Goal: Information Seeking & Learning: Learn about a topic

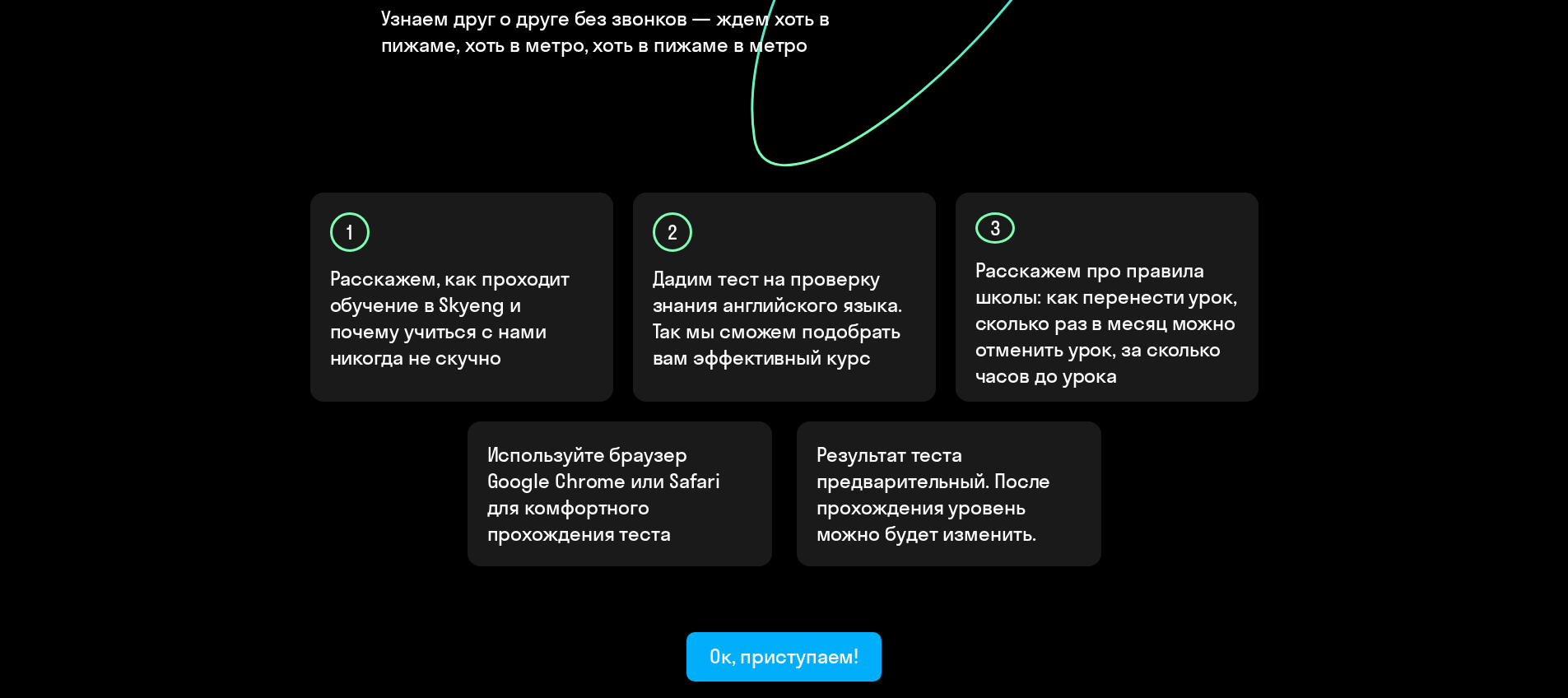
scroll to position [401, 0]
click at [763, 642] on div "Ок, приступаем!" at bounding box center [784, 654] width 150 height 26
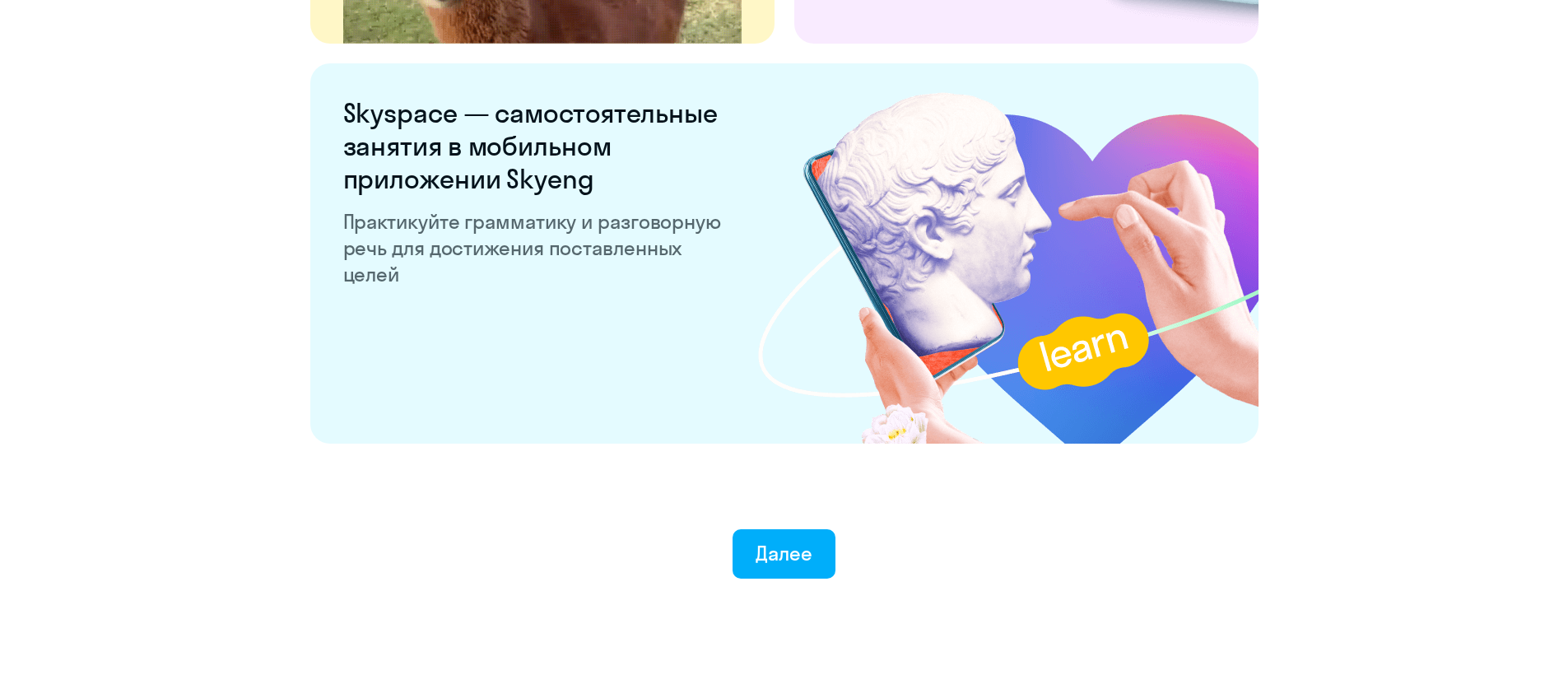
scroll to position [3116, 0]
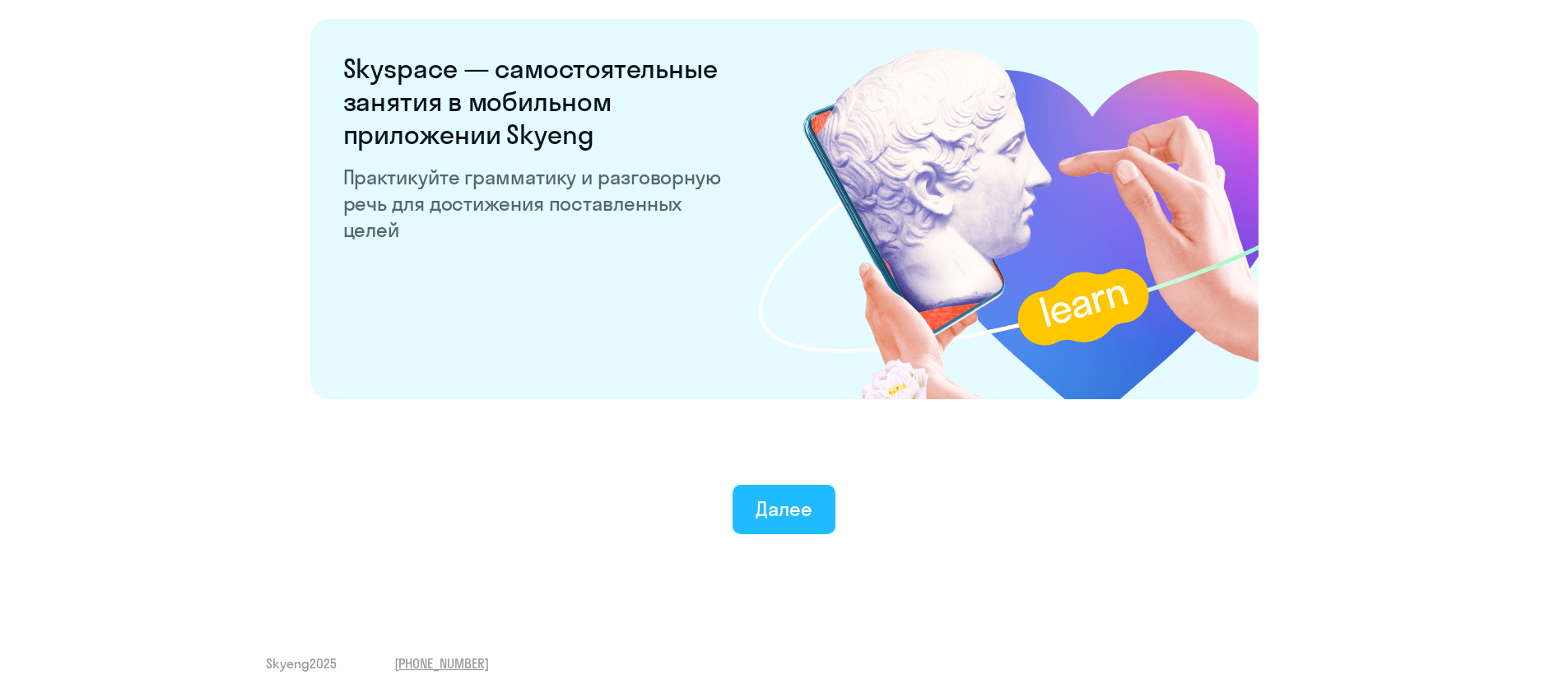
click at [819, 524] on button "Далее" at bounding box center [784, 509] width 103 height 49
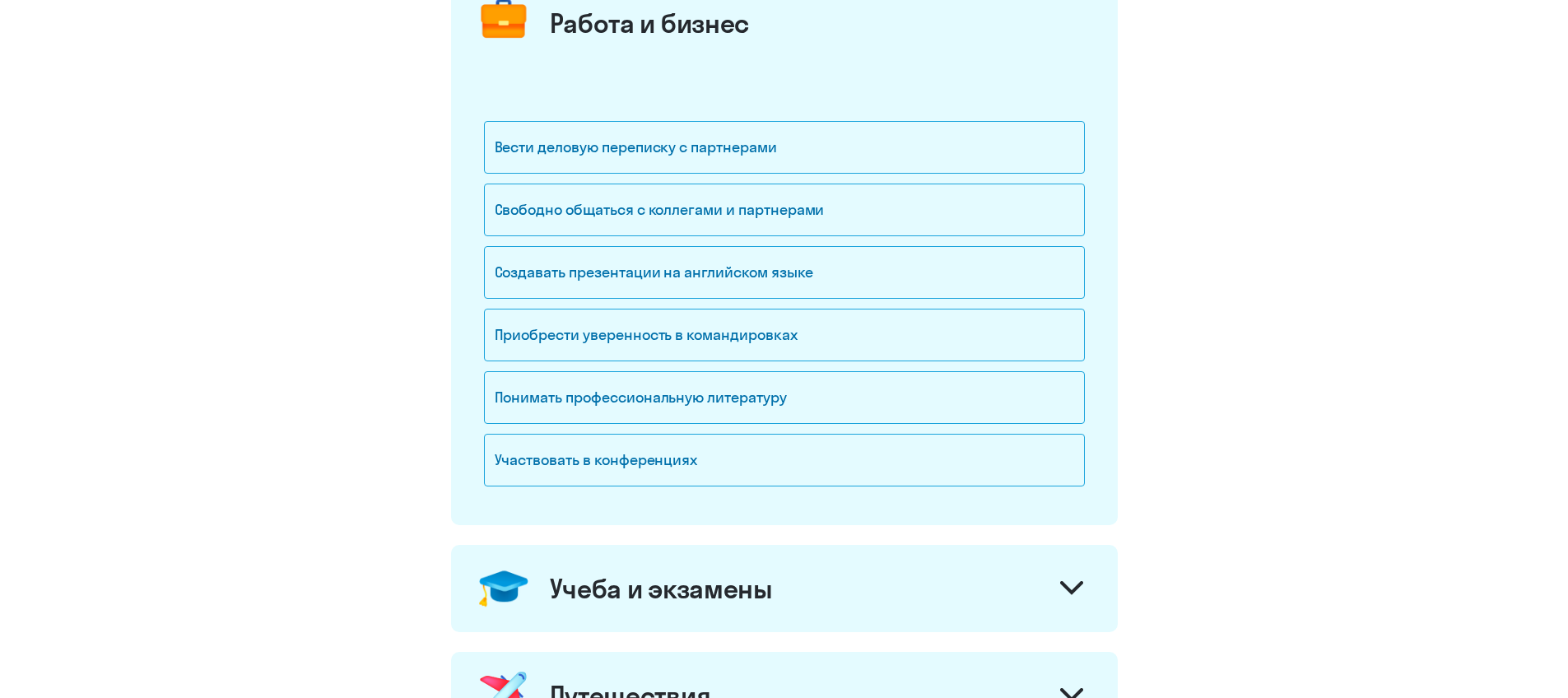
scroll to position [242, 0]
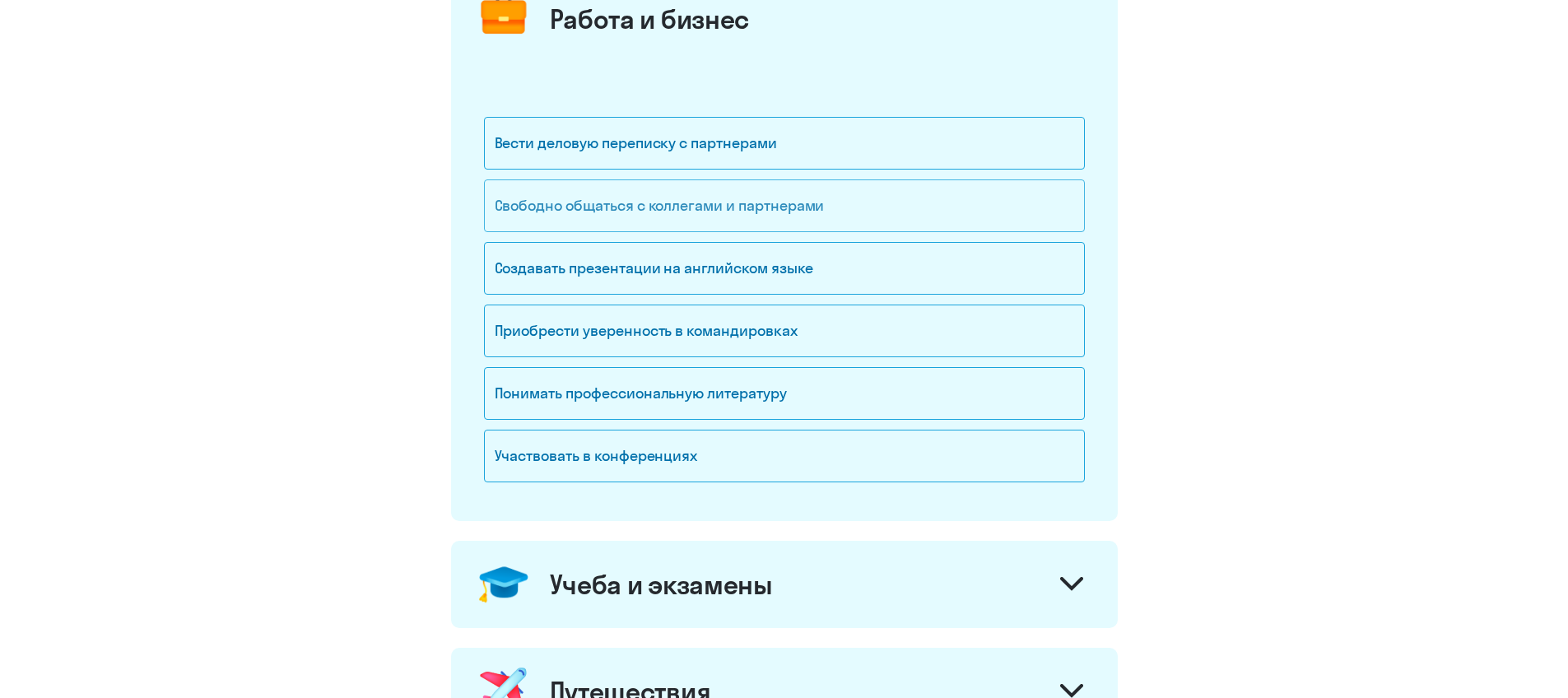
click at [562, 202] on div "Свободно общаться с коллегами и партнерами" at bounding box center [784, 206] width 601 height 52
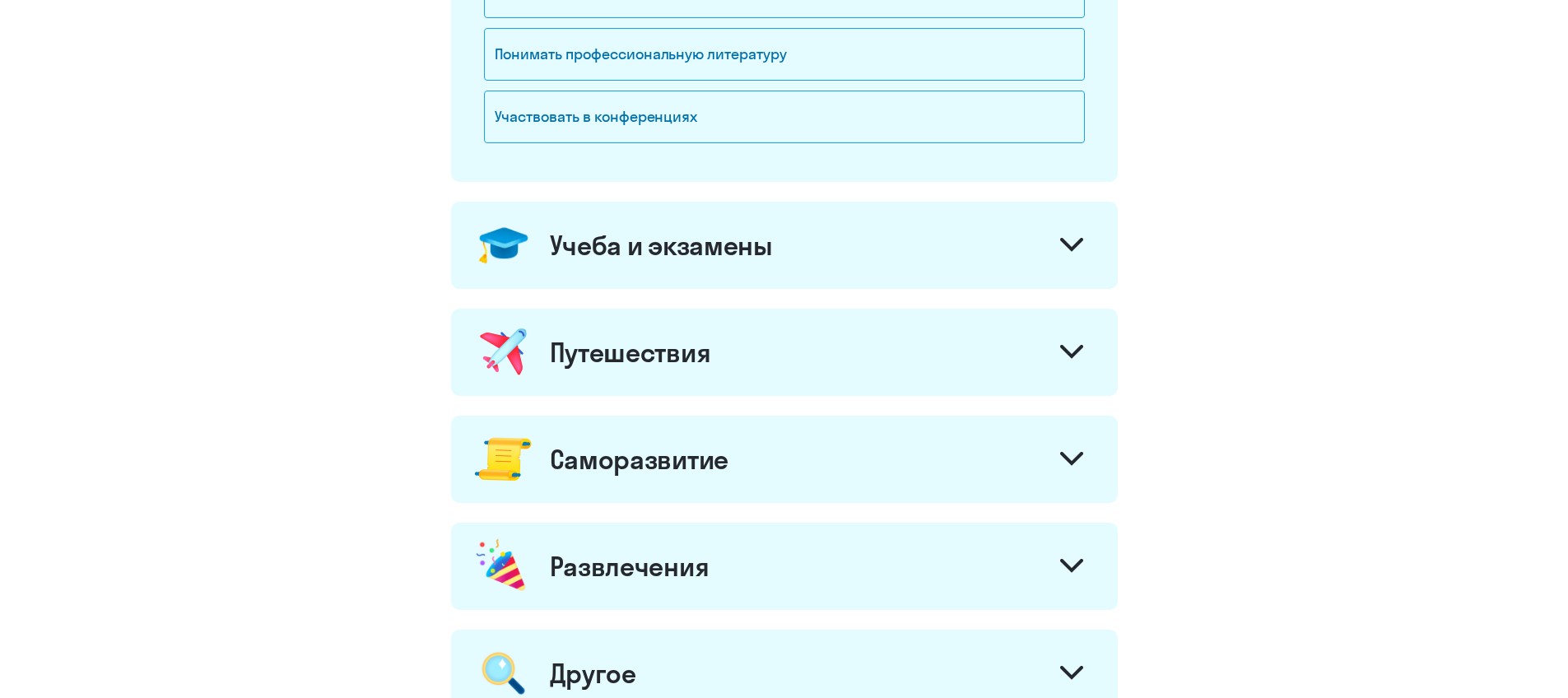
scroll to position [569, 0]
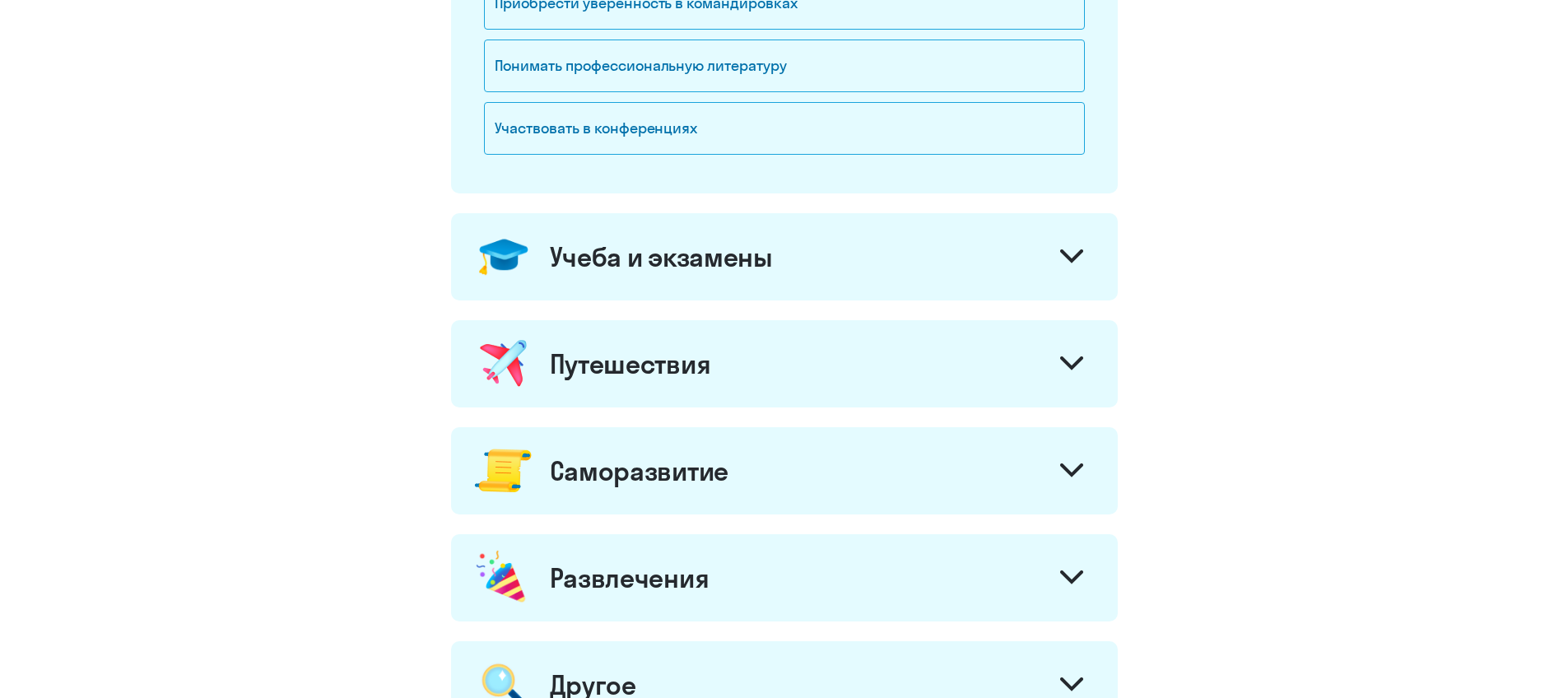
click at [620, 248] on div "Учеба и экзамены" at bounding box center [662, 257] width 223 height 33
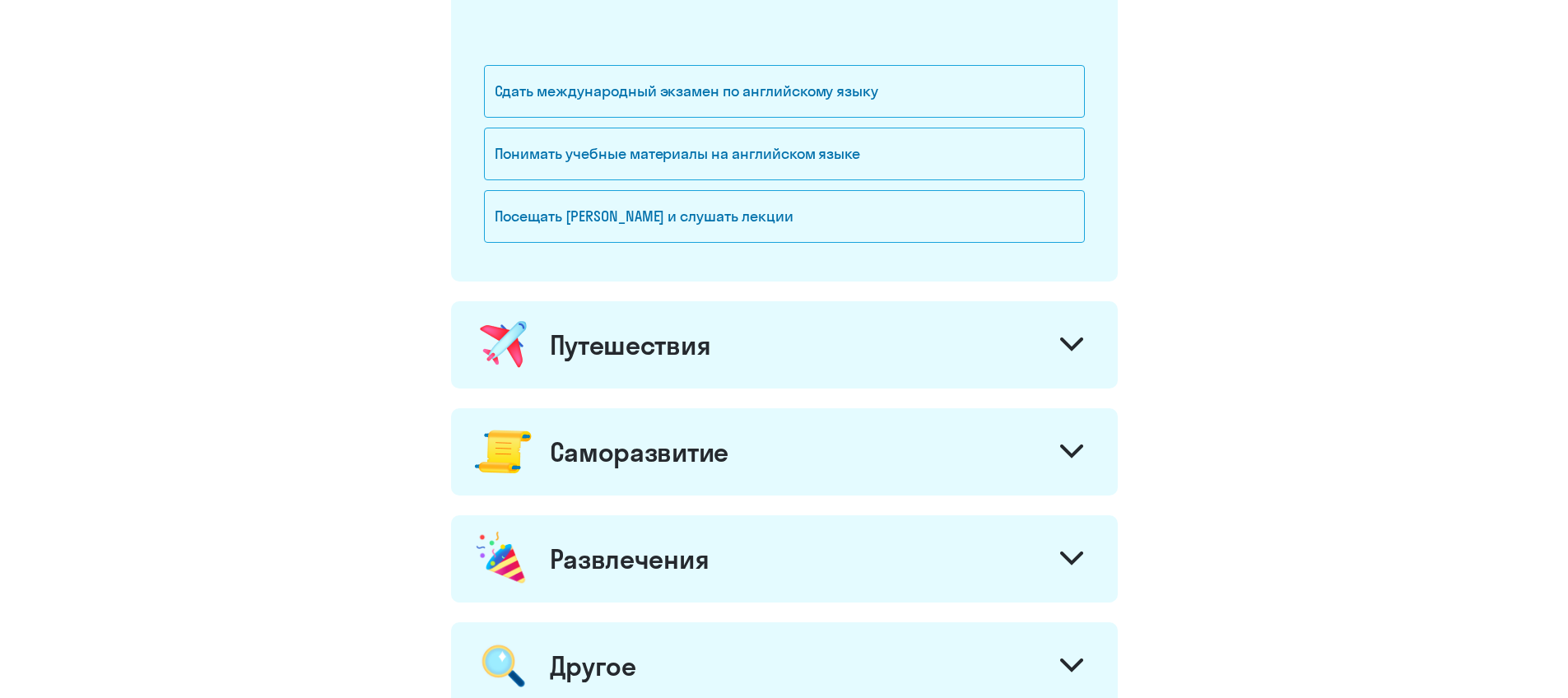
scroll to position [970, 0]
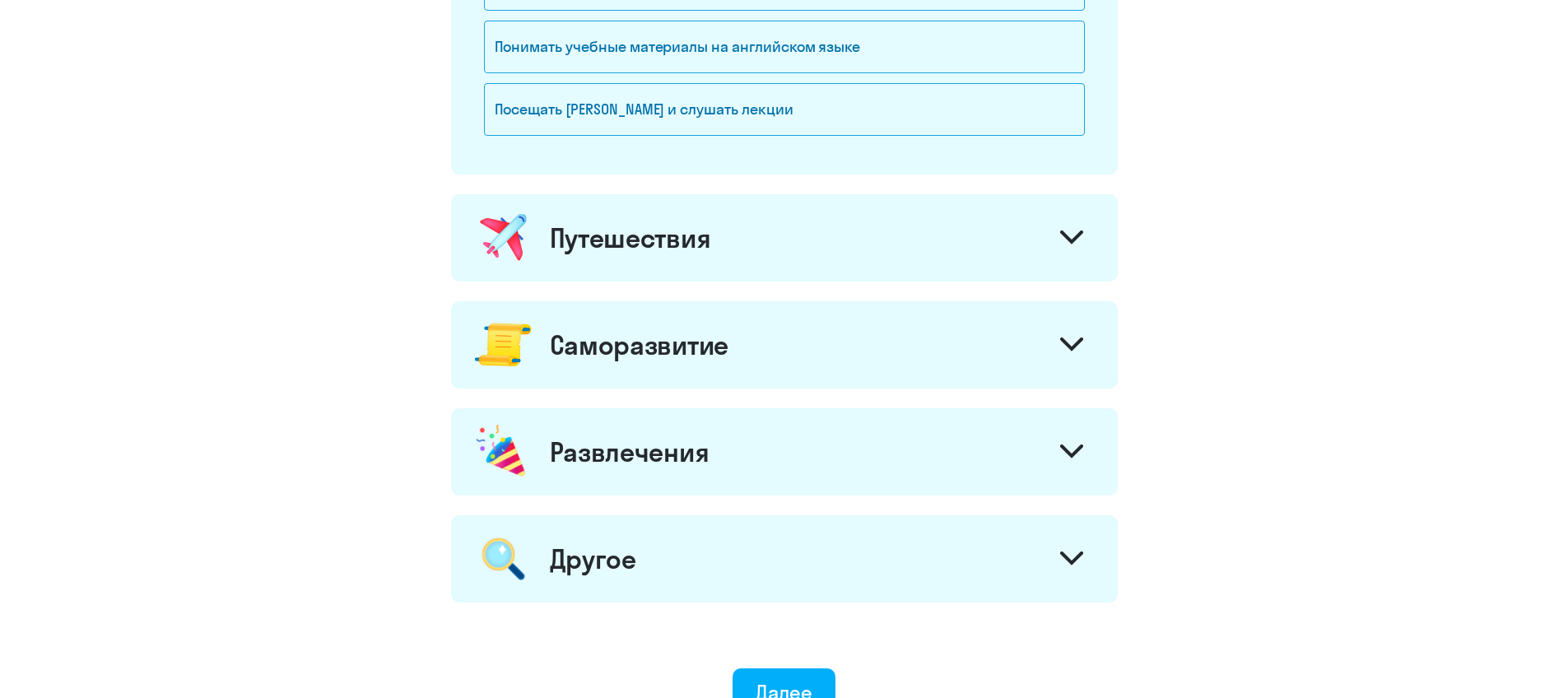
click at [556, 253] on div "Путешествия" at bounding box center [631, 238] width 162 height 33
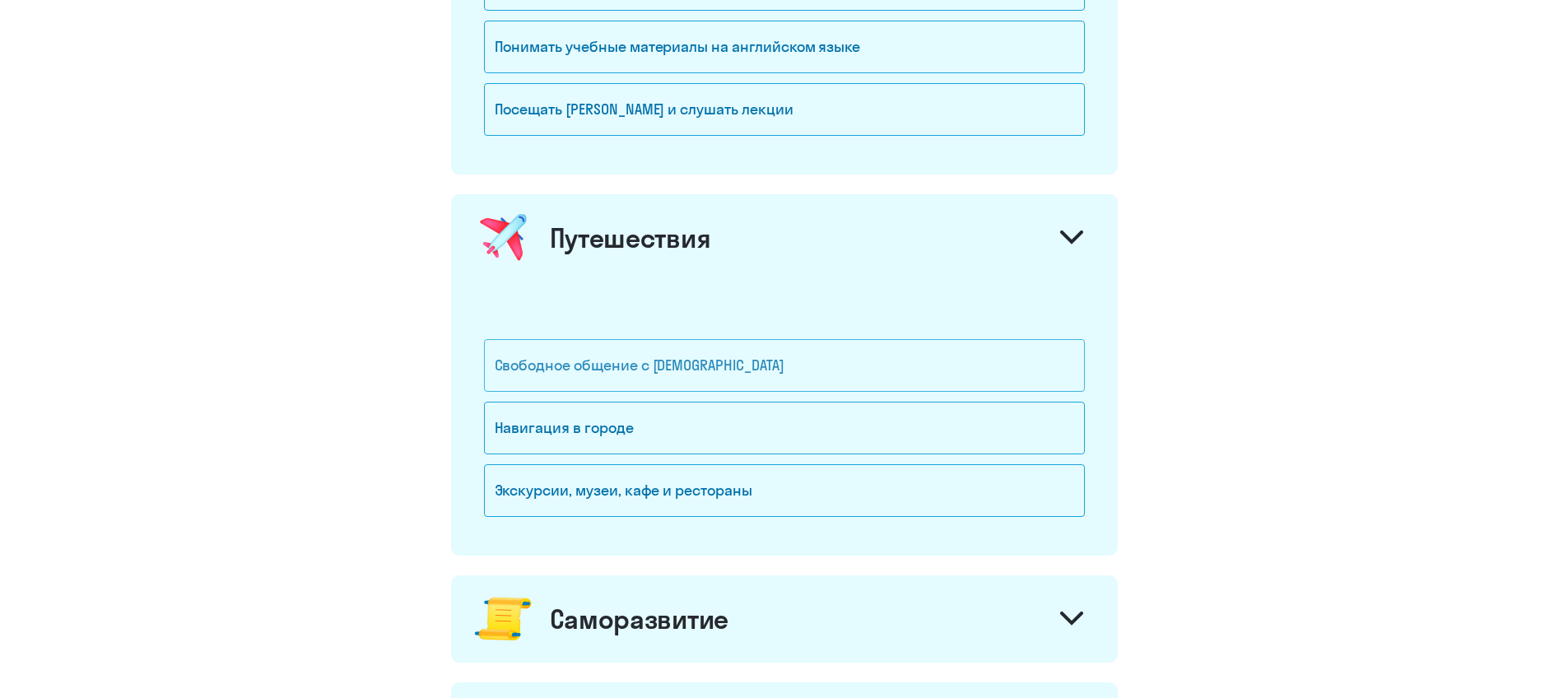
click at [595, 371] on div "Свободное общение с [DEMOGRAPHIC_DATA]" at bounding box center [784, 365] width 601 height 52
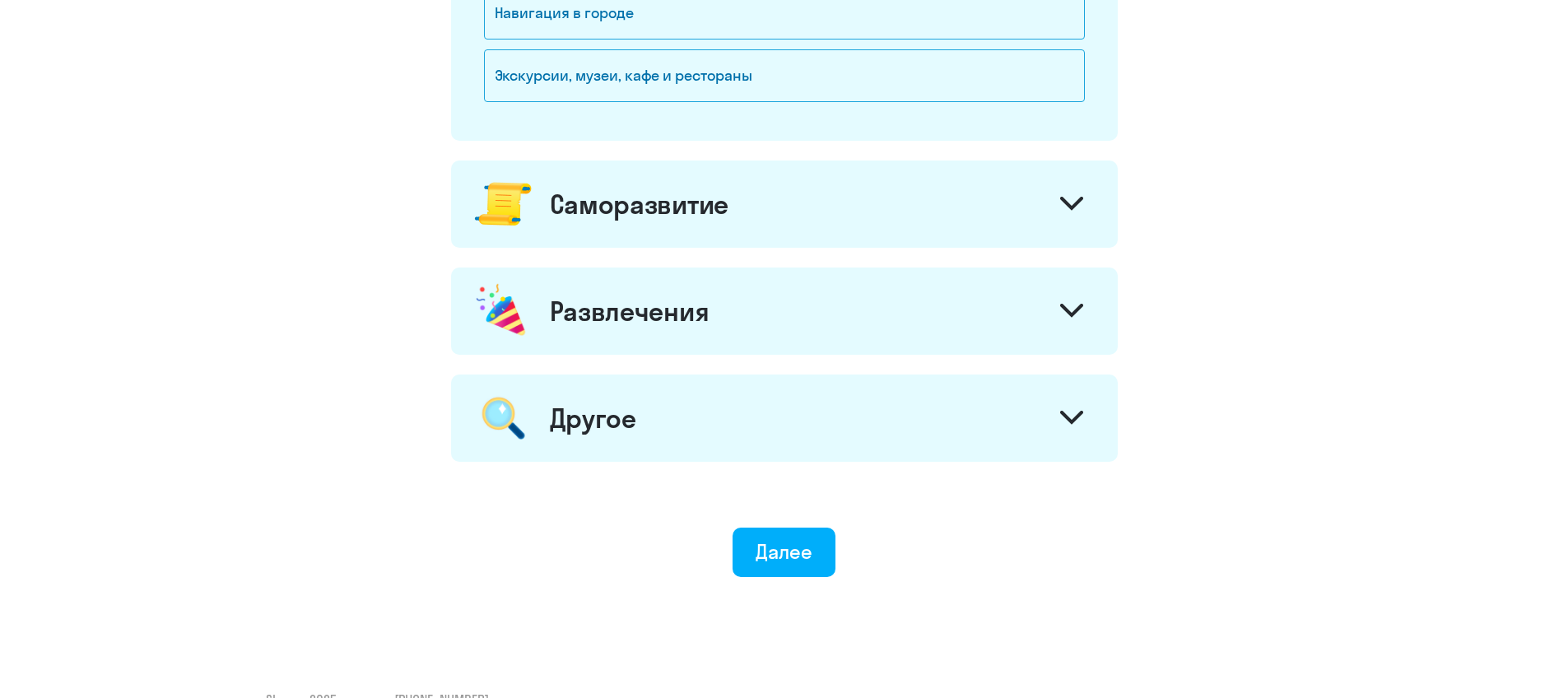
scroll to position [1135, 0]
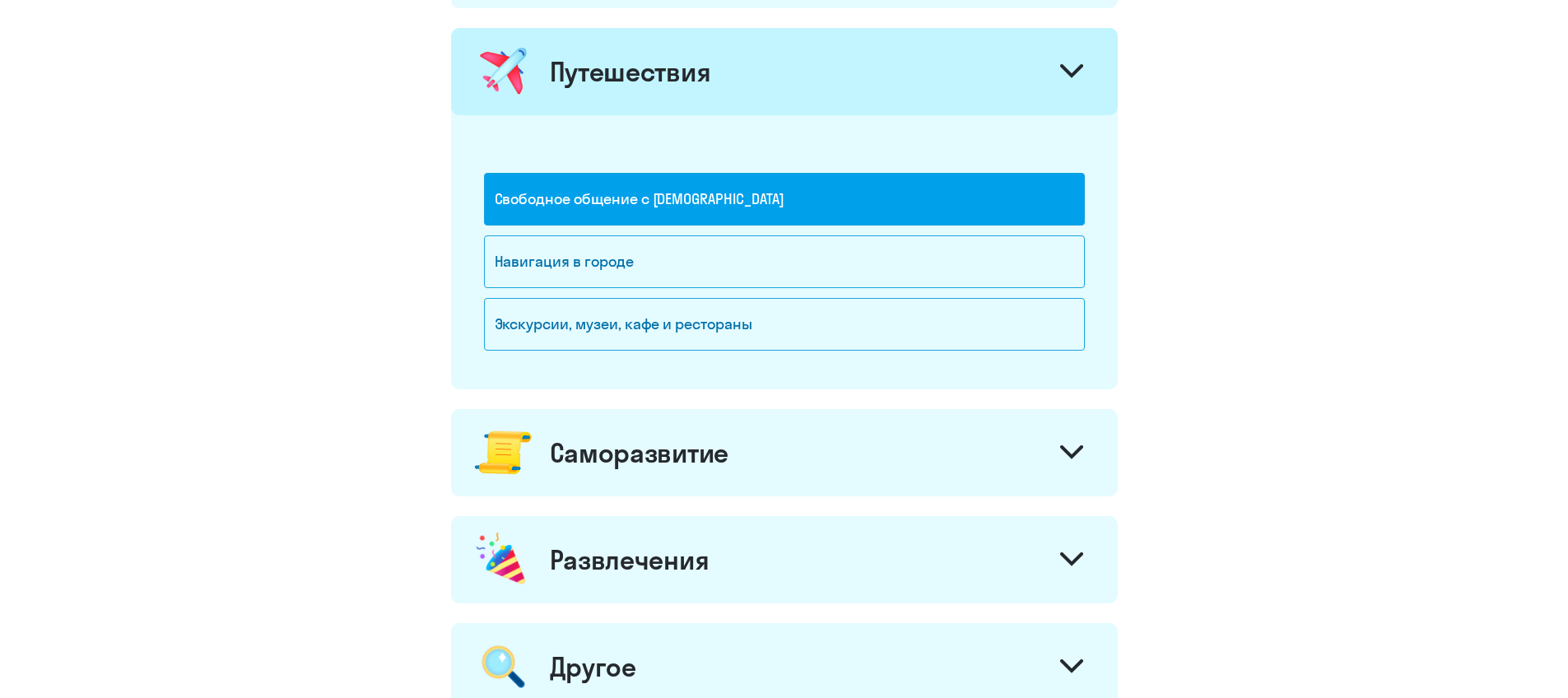
click at [583, 444] on div "Саморазвитие" at bounding box center [639, 452] width 179 height 33
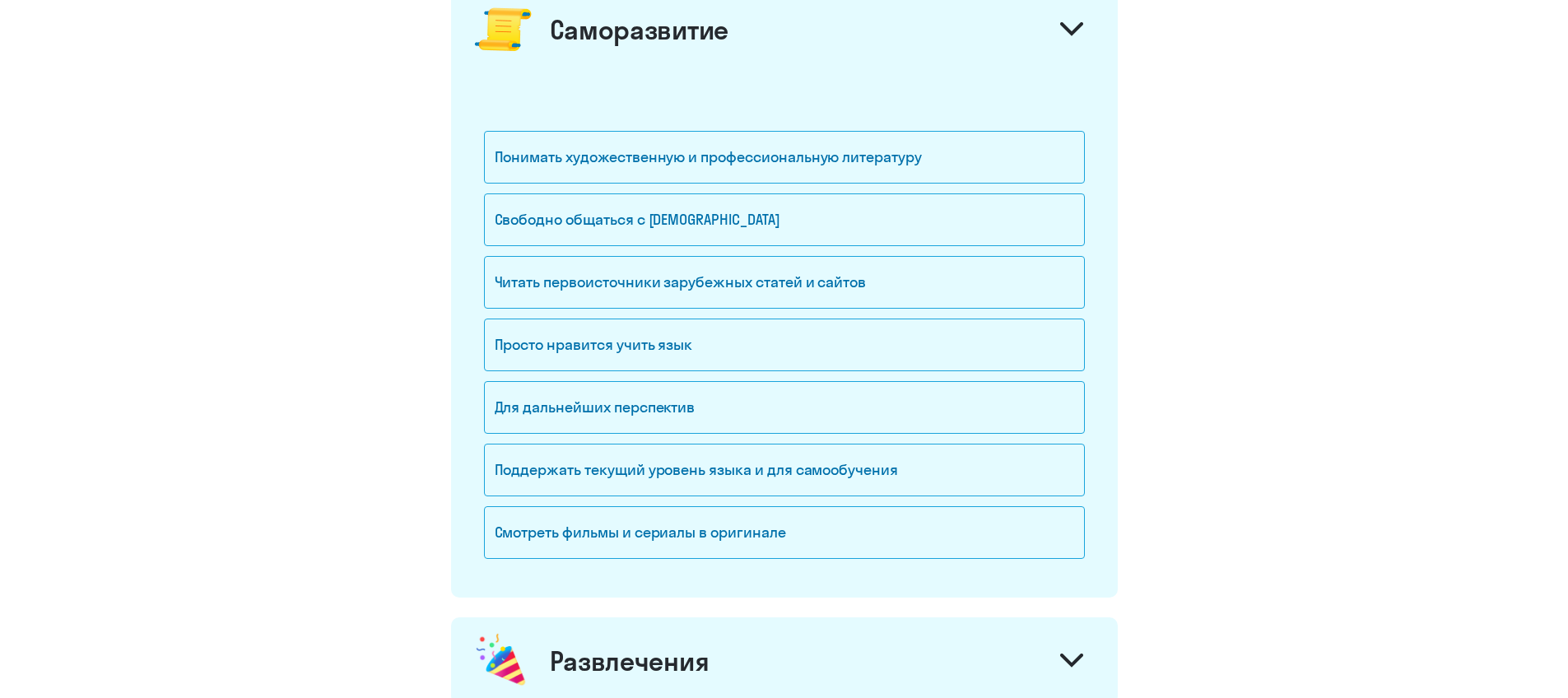
scroll to position [1560, 0]
click at [577, 406] on div "Для дальнейших перспектив" at bounding box center [784, 405] width 601 height 52
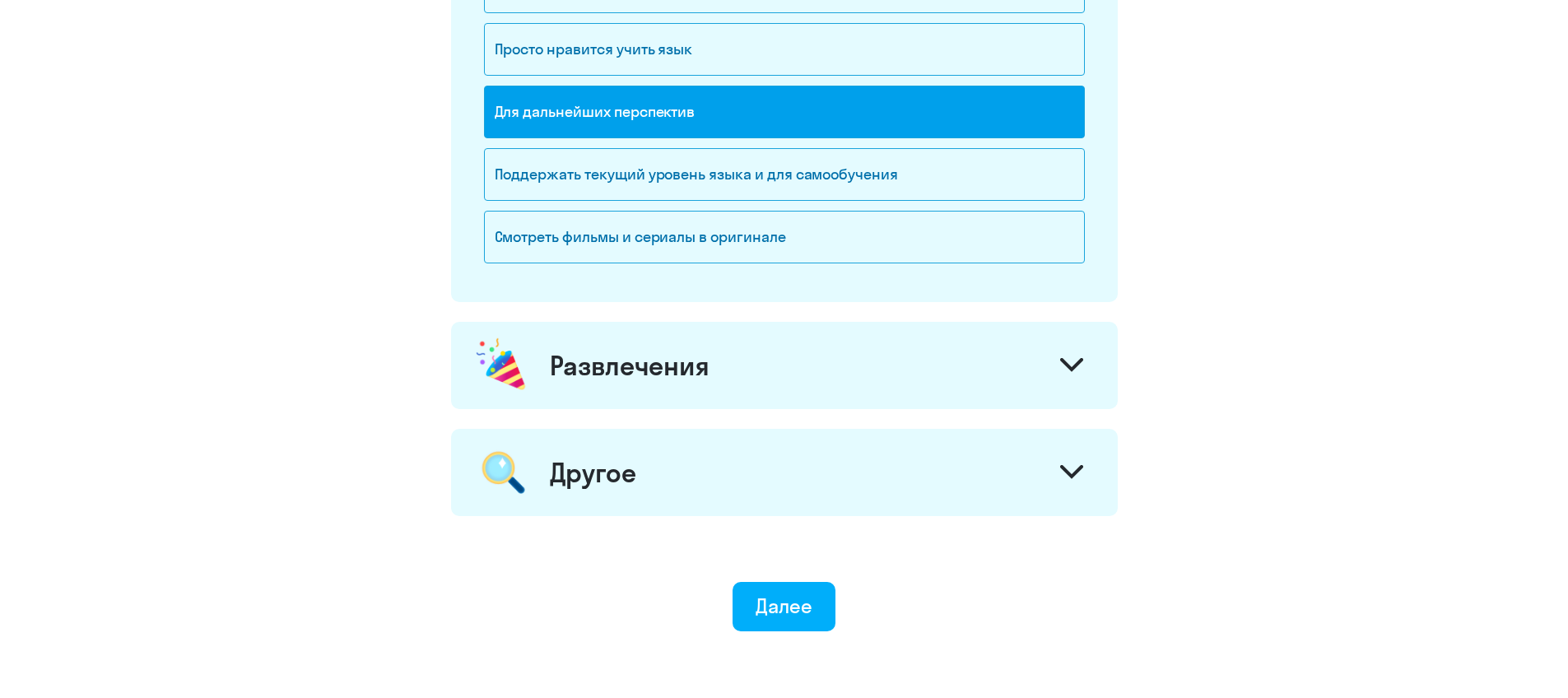
scroll to position [1944, 0]
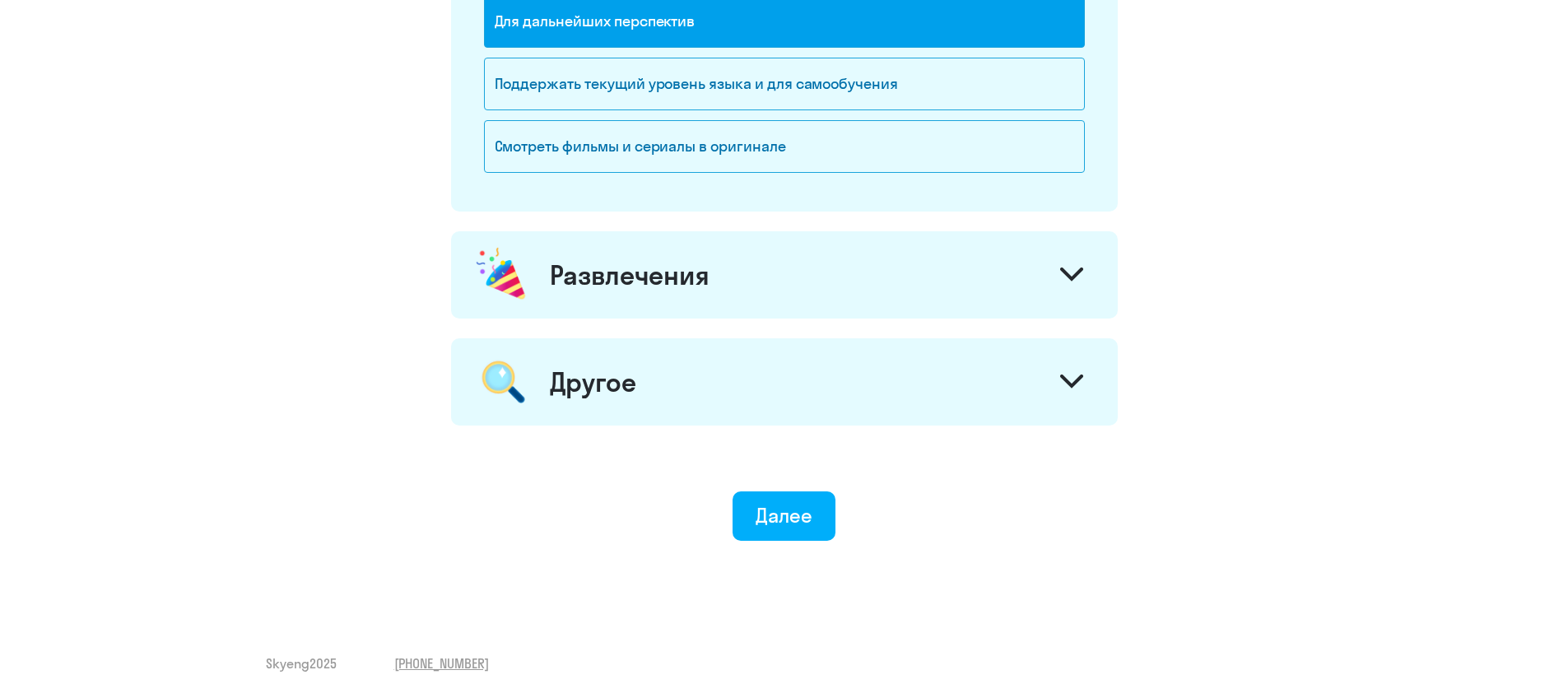
click at [586, 277] on div "Развлечения" at bounding box center [630, 275] width 160 height 33
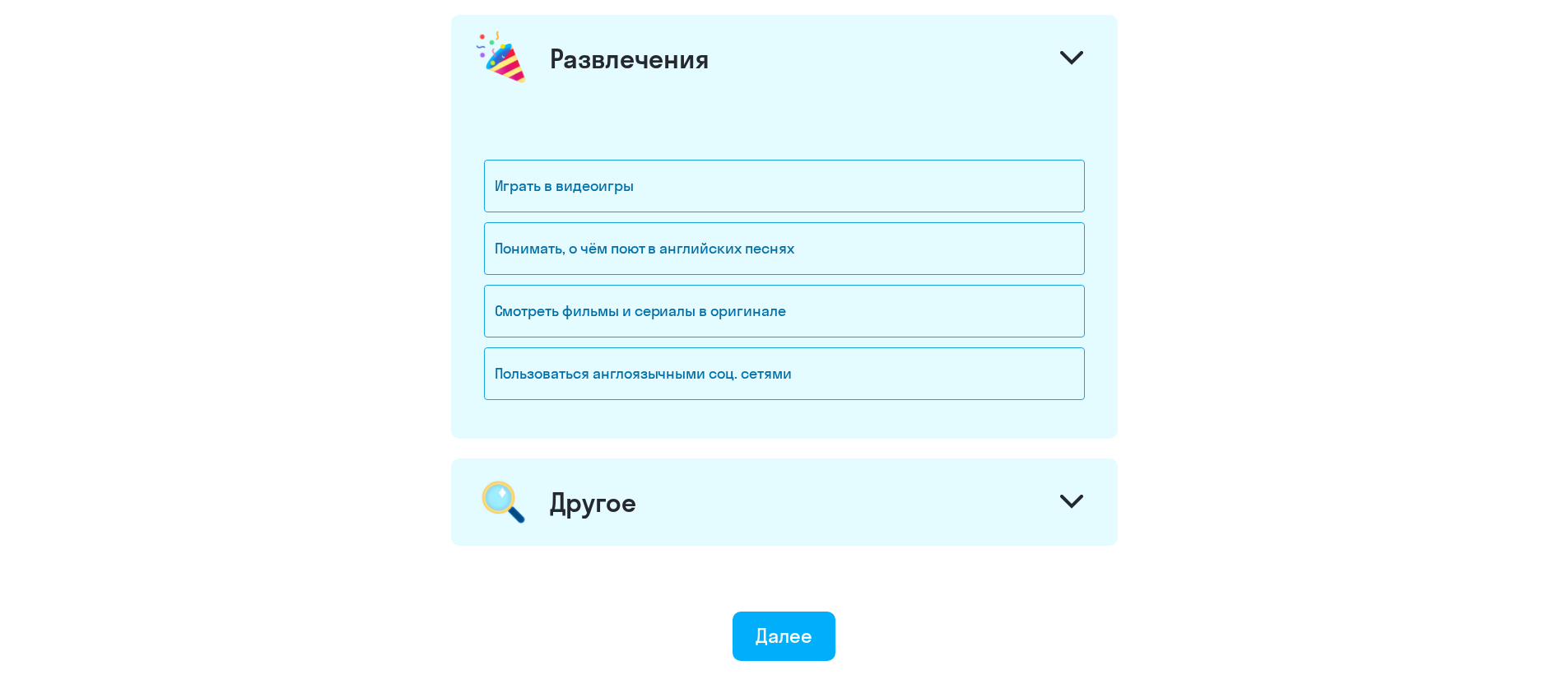
scroll to position [2212, 0]
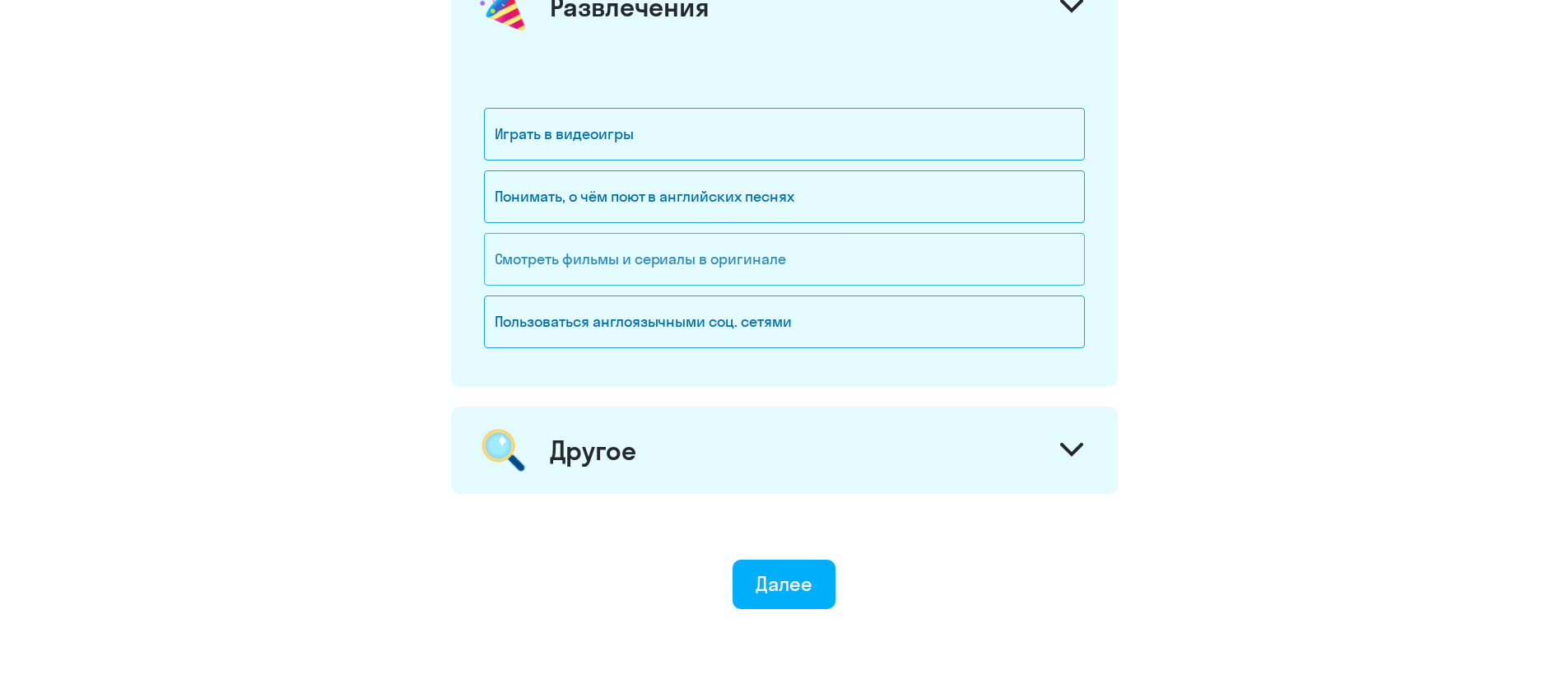
click at [585, 265] on div "Смотреть фильмы и сериалы в оригинале" at bounding box center [784, 259] width 601 height 52
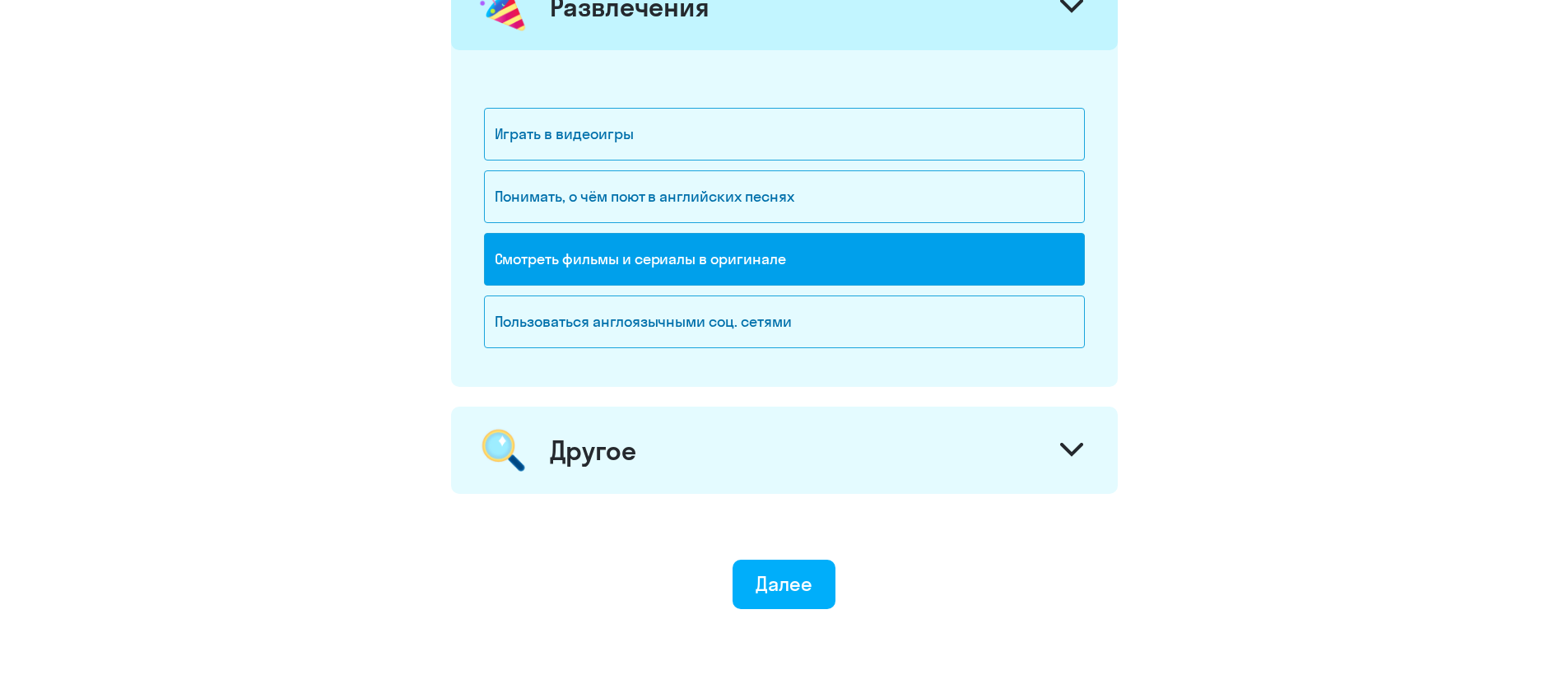
click at [552, 464] on div "Другое" at bounding box center [593, 451] width 86 height 33
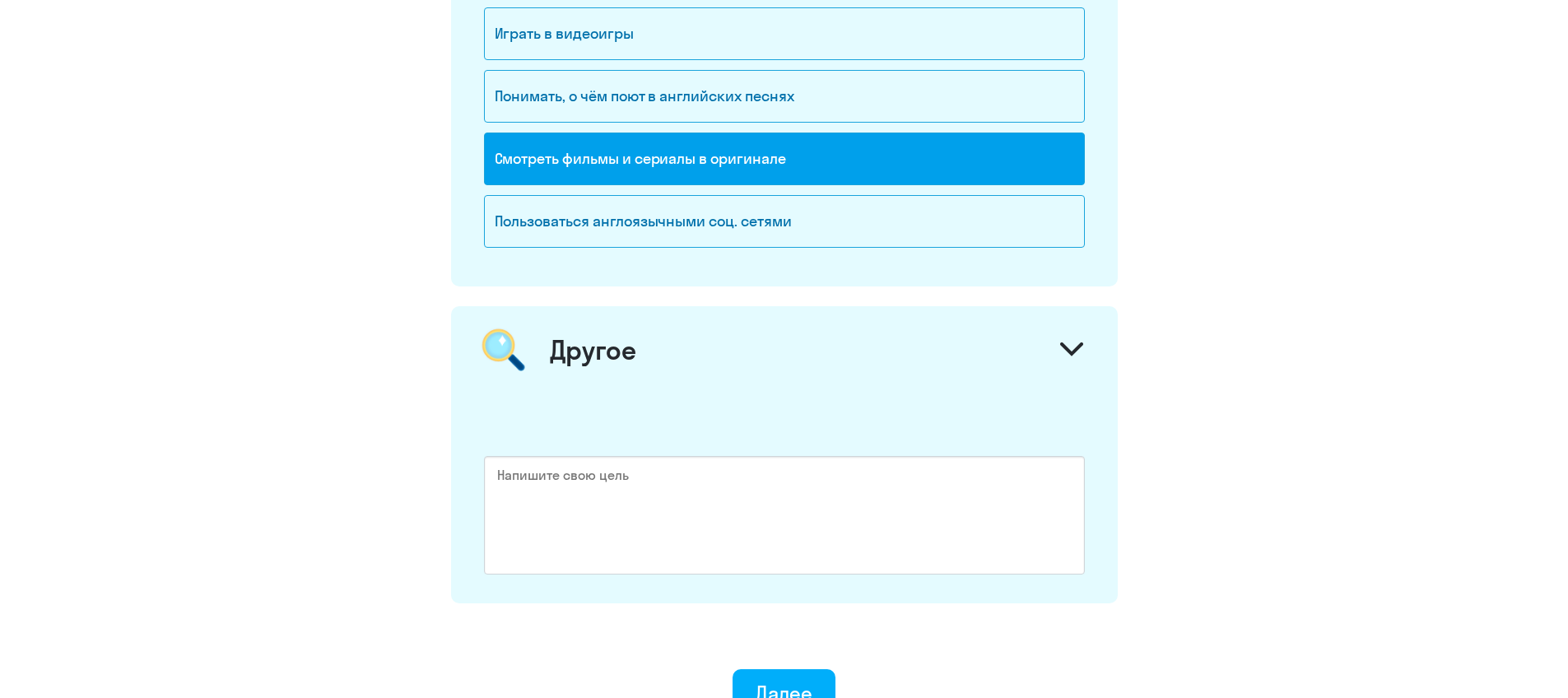
scroll to position [2332, 0]
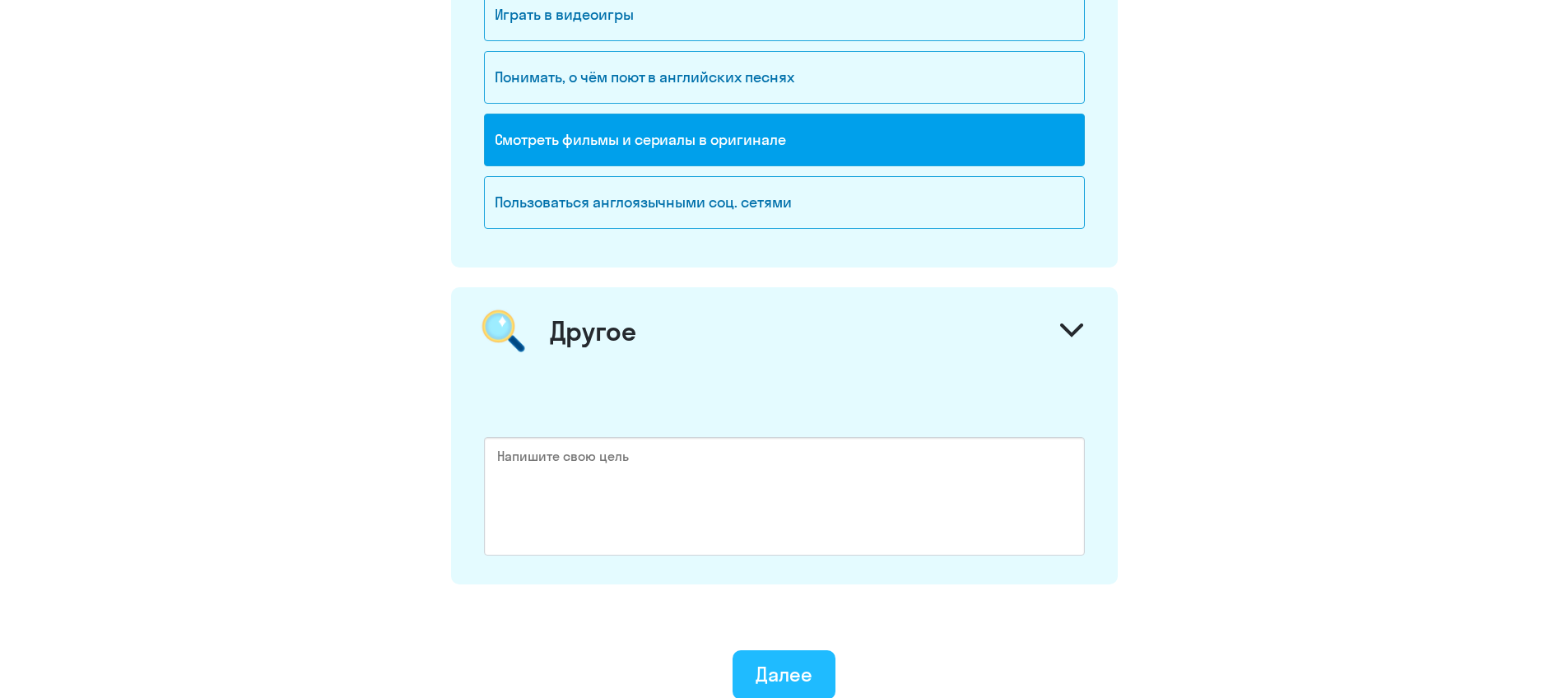
click at [777, 669] on div "Далее" at bounding box center [784, 673] width 57 height 26
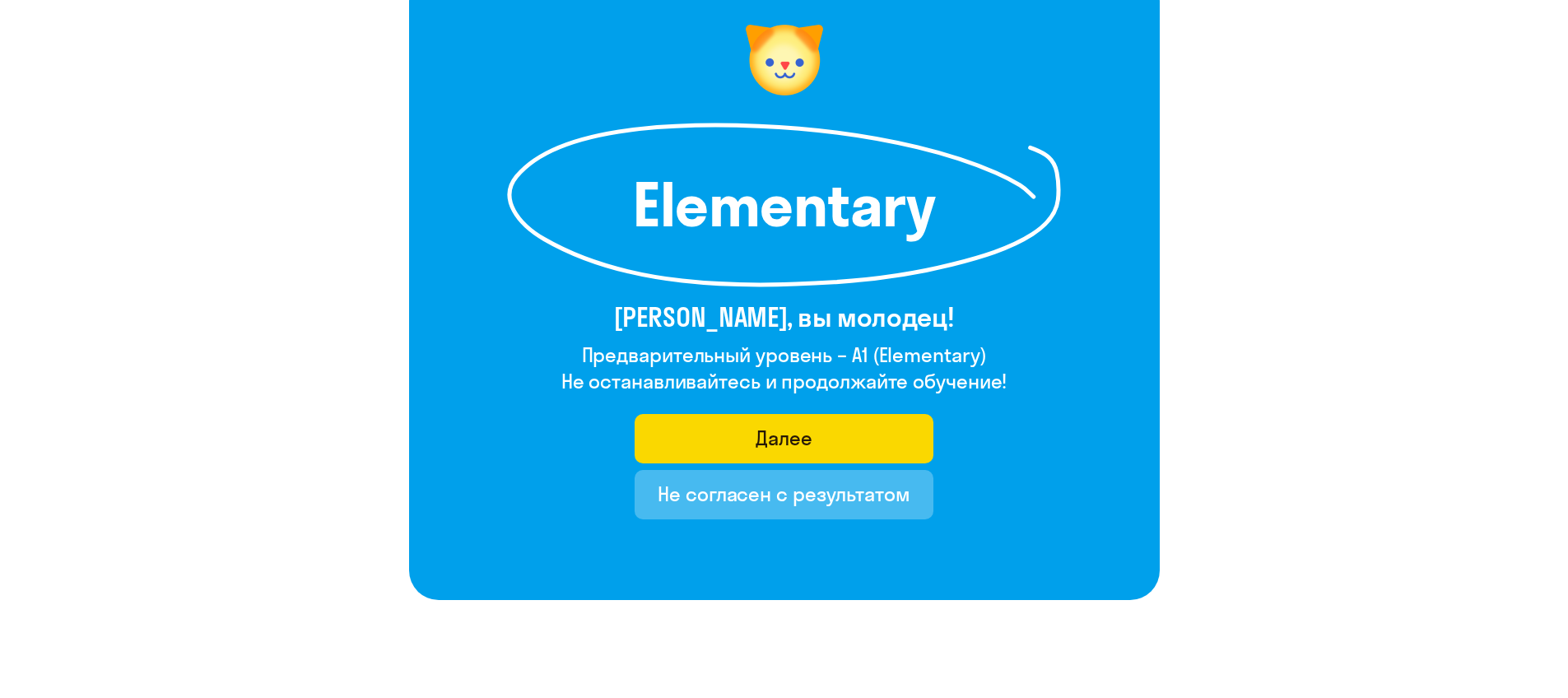
scroll to position [202, 0]
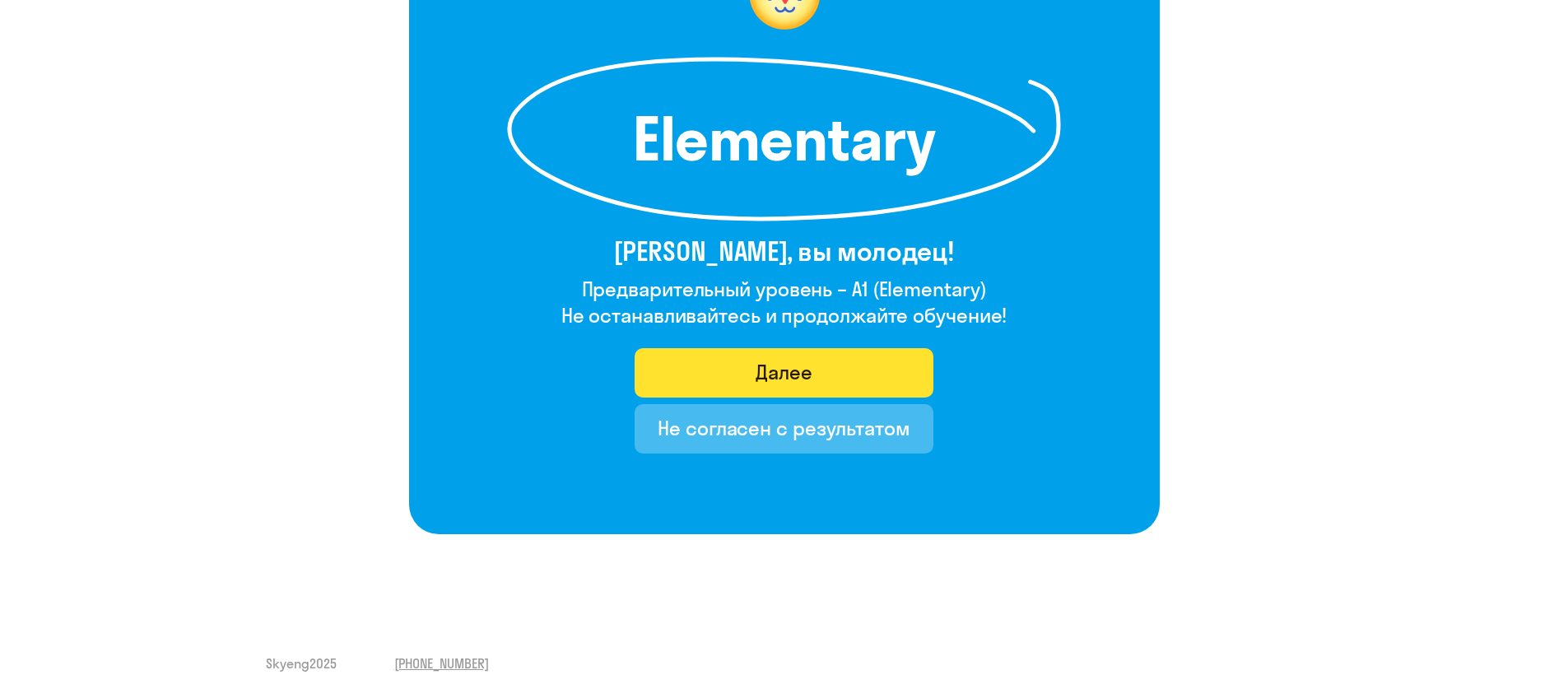
click at [816, 378] on button "Далее" at bounding box center [784, 372] width 299 height 49
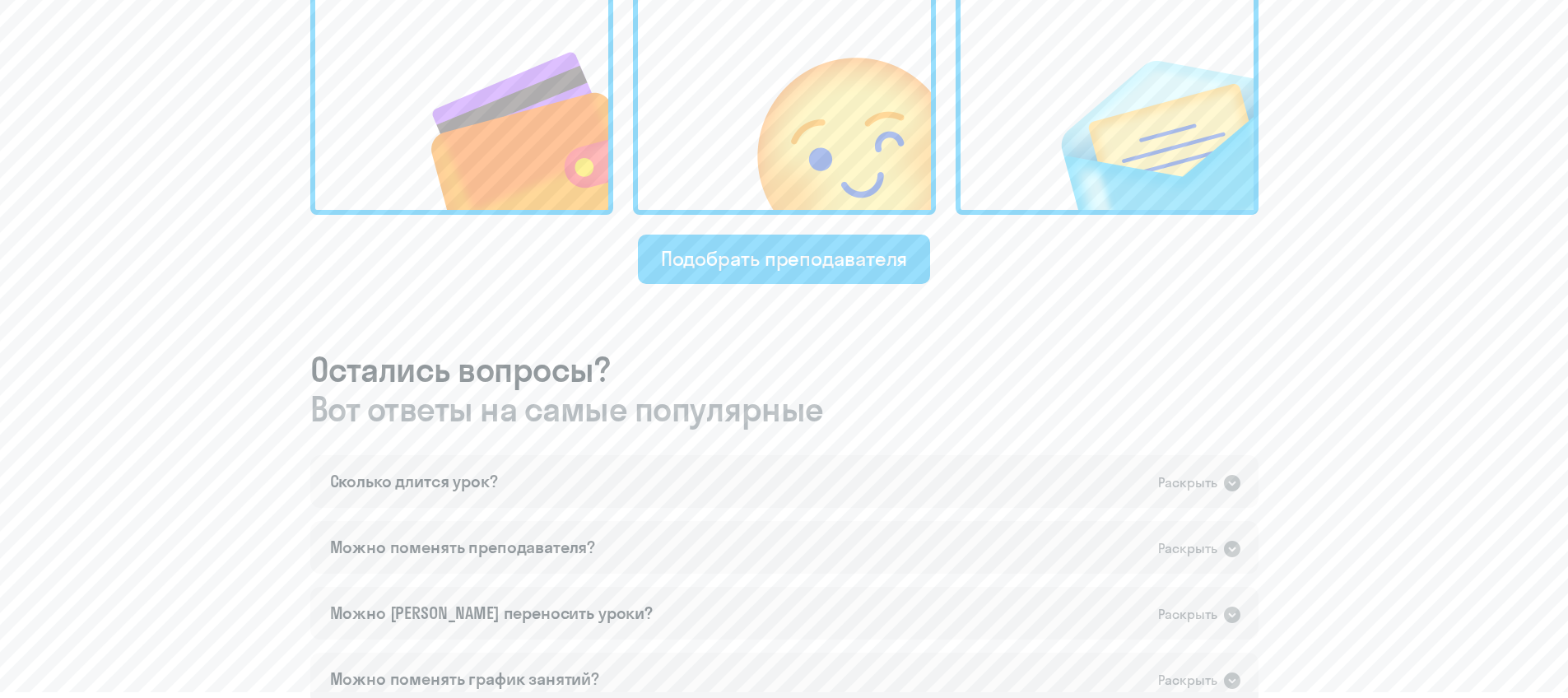
scroll to position [659, 0]
click at [666, 492] on div "Сколько длится урок? Раскрыть" at bounding box center [784, 480] width 948 height 52
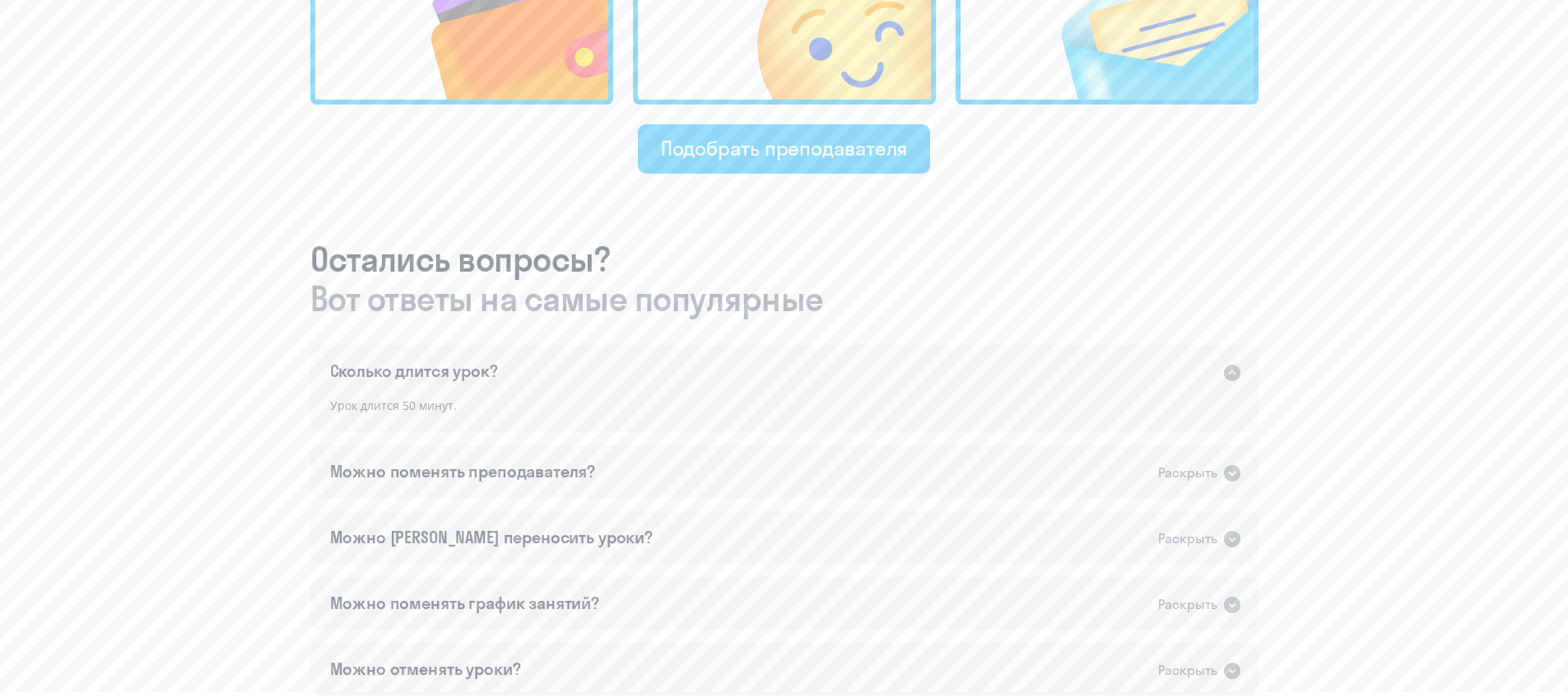
scroll to position [777, 0]
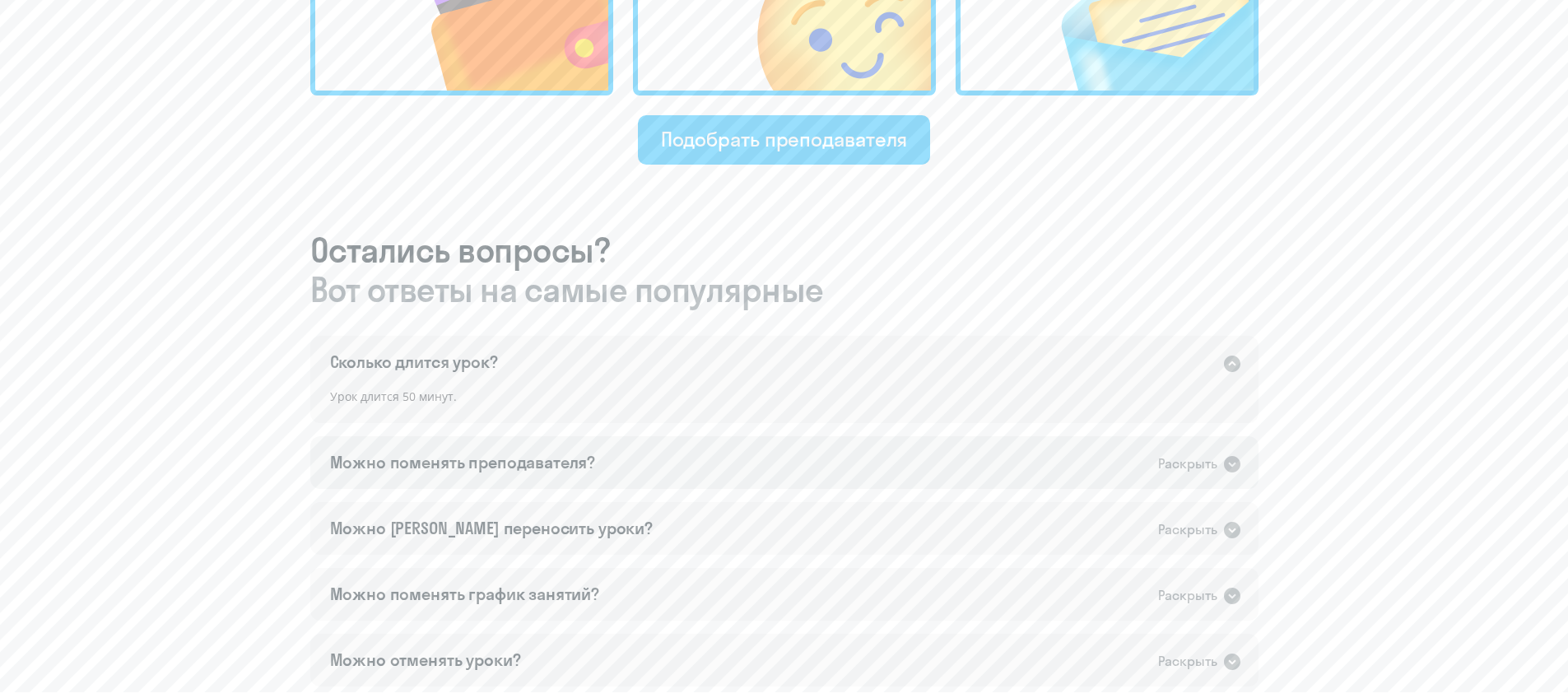
click at [636, 462] on div "Можно поменять преподавателя? Раскрыть" at bounding box center [784, 462] width 948 height 52
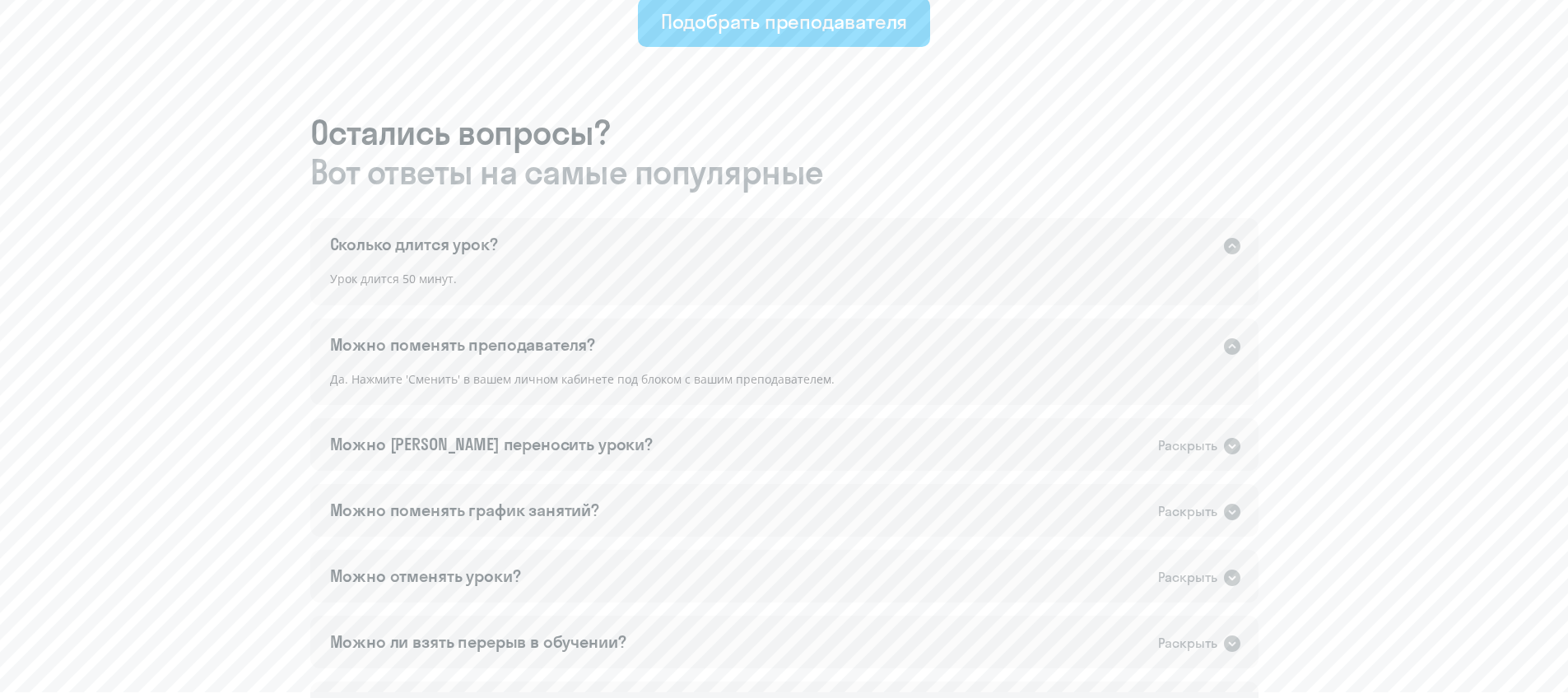
scroll to position [897, 0]
click at [642, 451] on div "Можно [PERSON_NAME] переносить уроки? Раскрыть" at bounding box center [784, 443] width 948 height 52
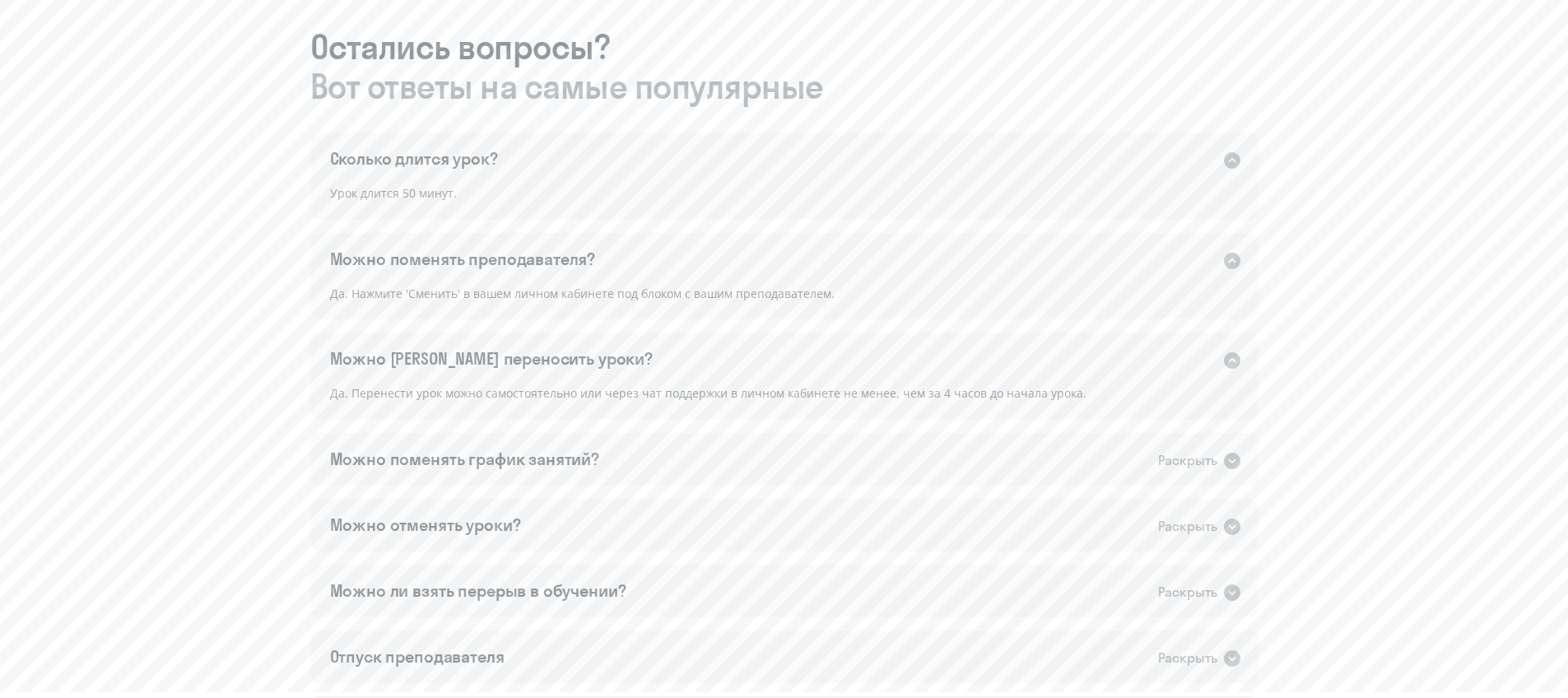
scroll to position [1029, 0]
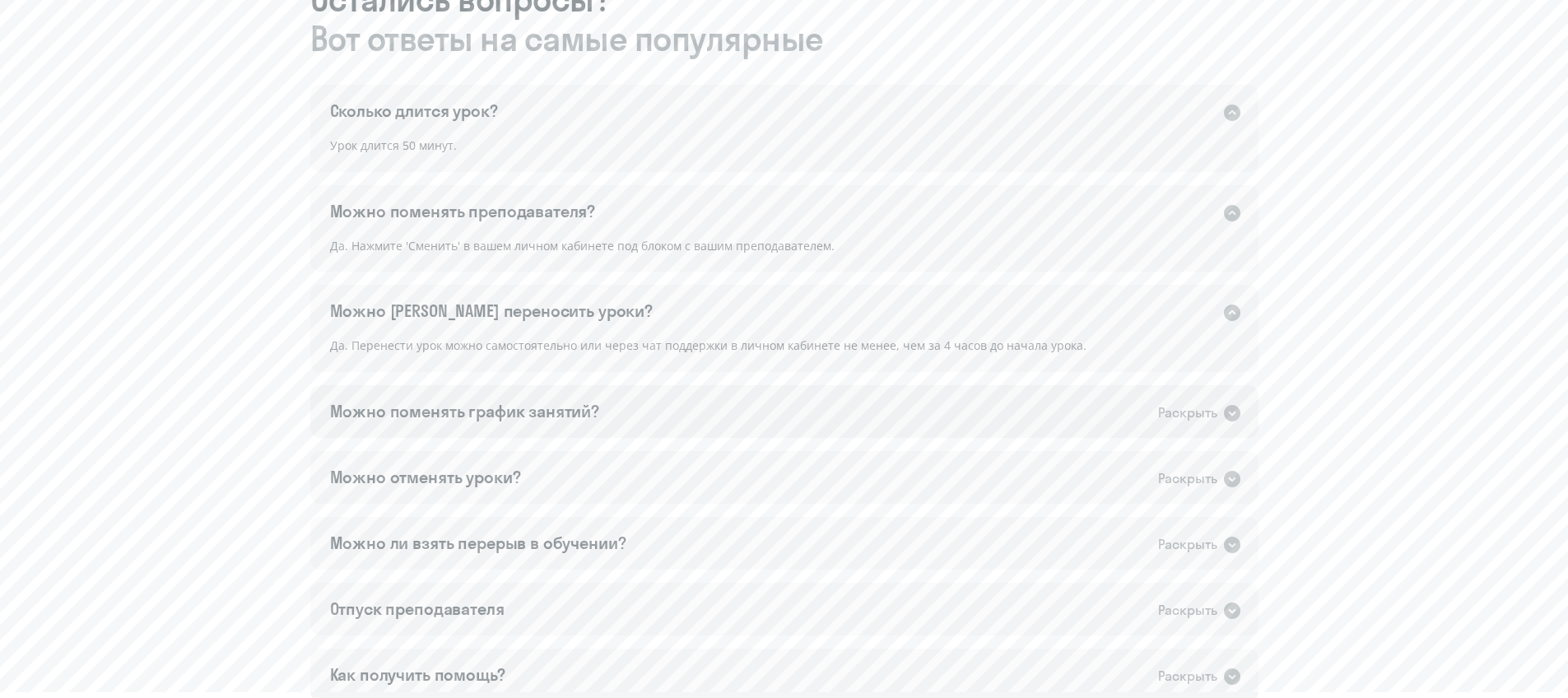
click at [616, 416] on div "Можно поменять график занятий? Раскрыть" at bounding box center [784, 411] width 948 height 52
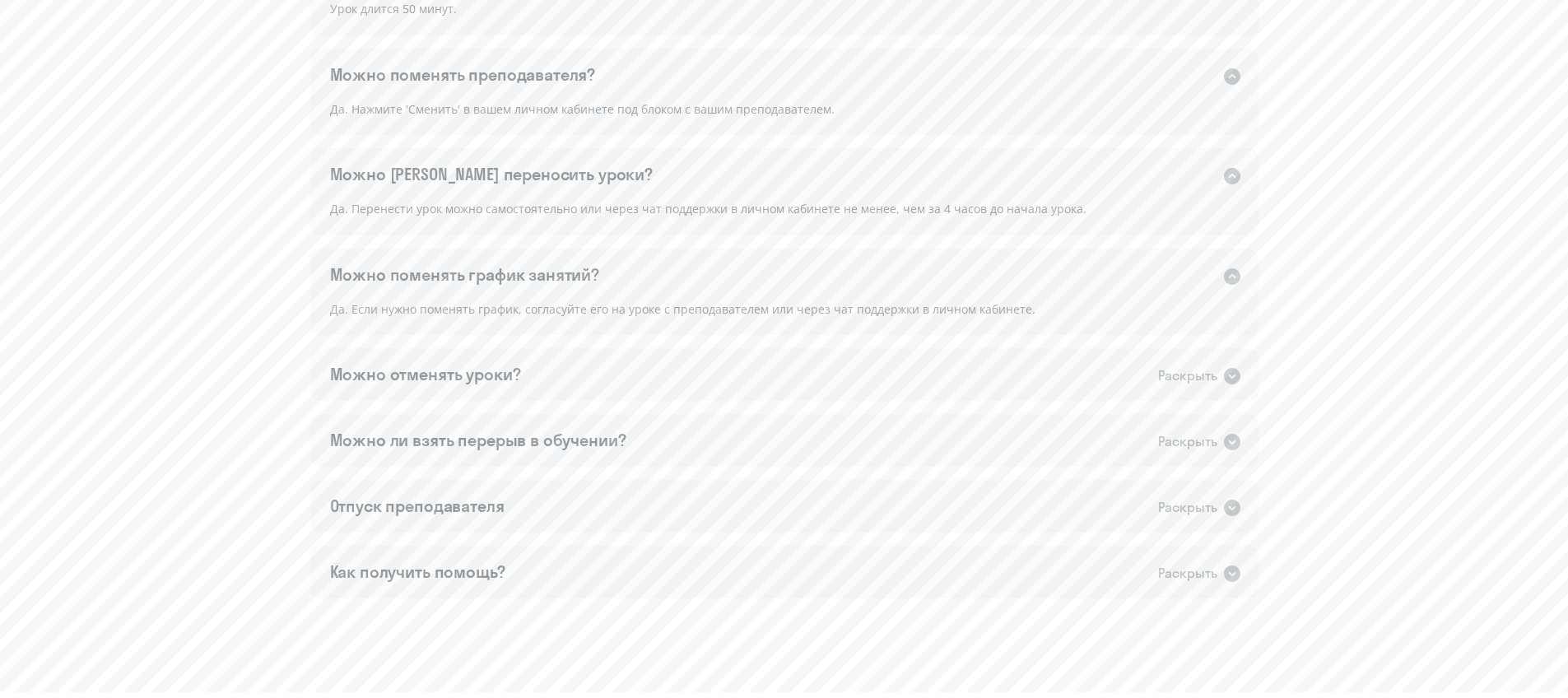
scroll to position [1166, 0]
click at [606, 381] on div "Можно отменять уроки? Раскрыть" at bounding box center [784, 373] width 948 height 52
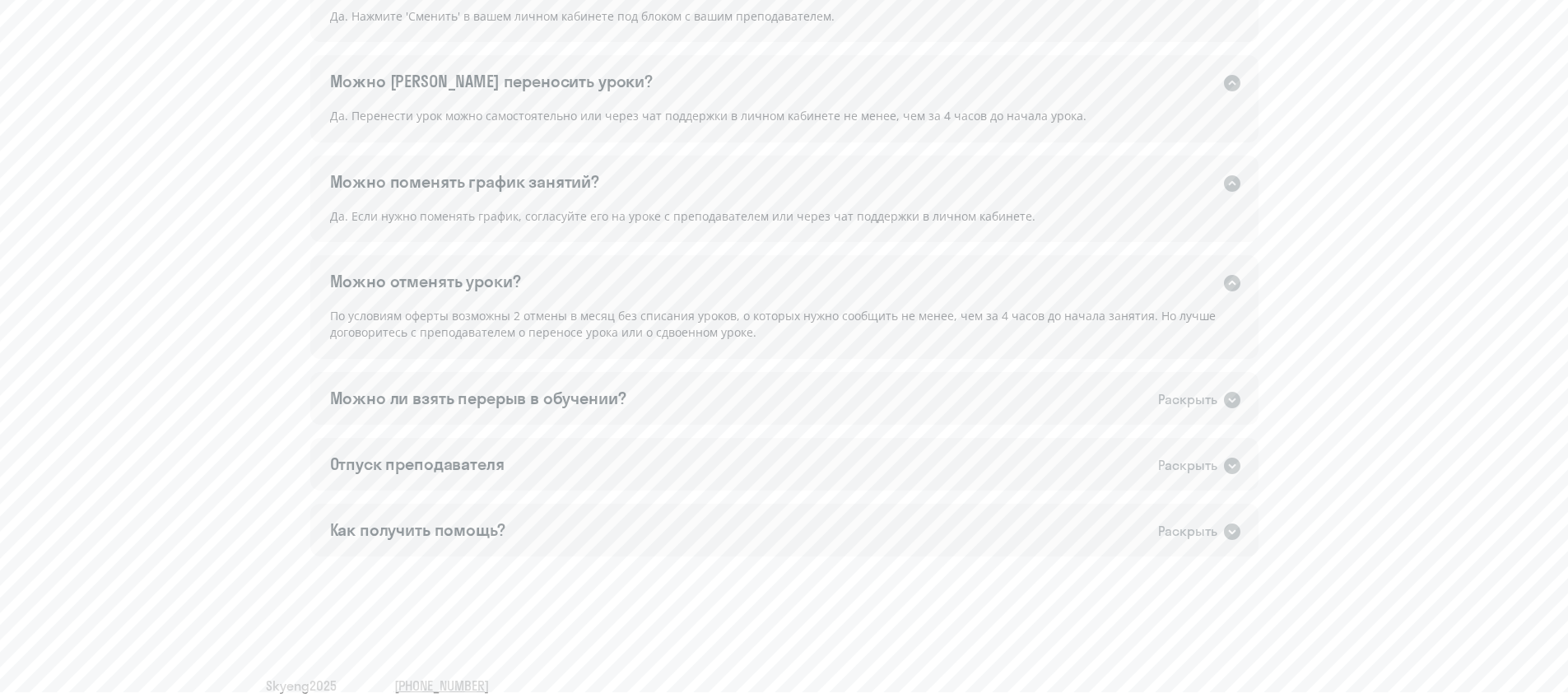
scroll to position [1260, 0]
click at [621, 412] on div "Можно ли взять перерыв в обучении? Раскрыть" at bounding box center [784, 396] width 948 height 52
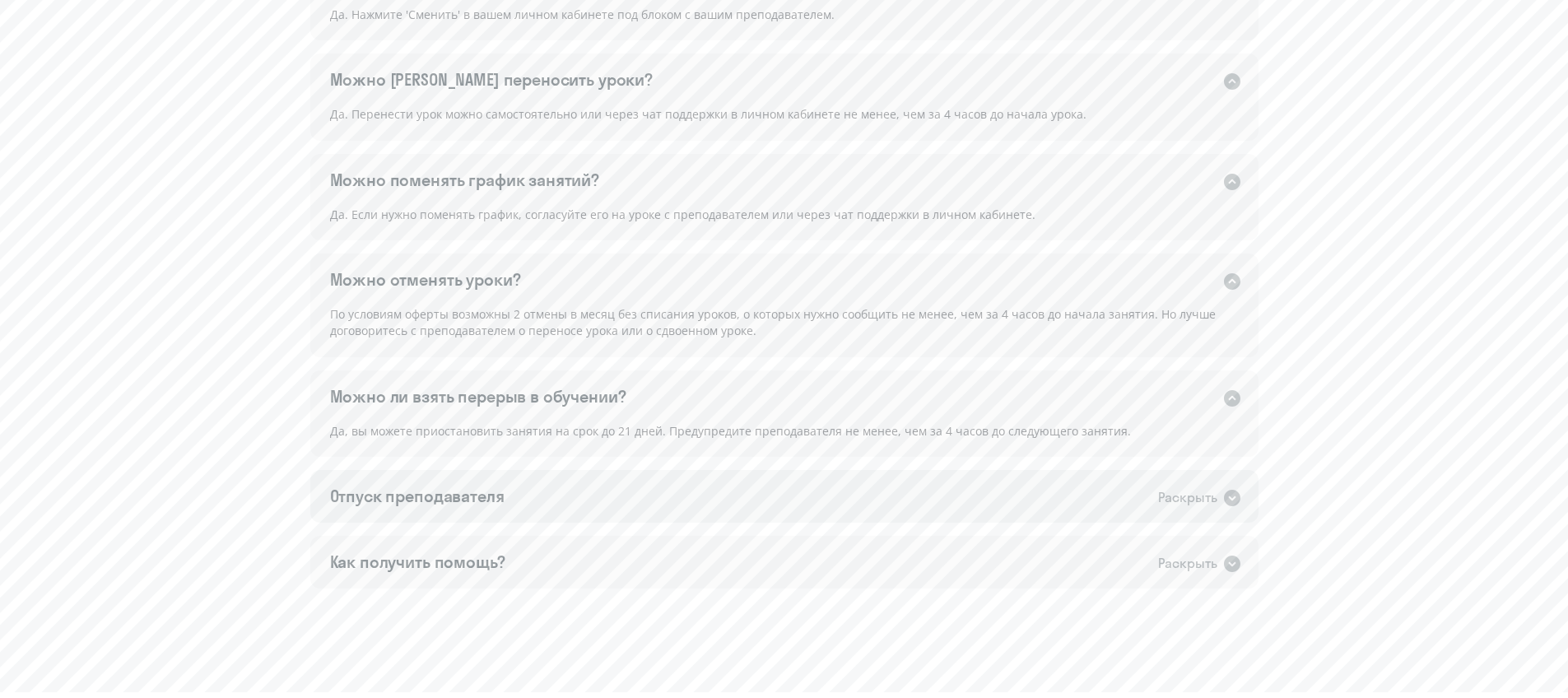
click at [570, 500] on div "Отпуск преподавателя Раскрыть" at bounding box center [784, 496] width 948 height 52
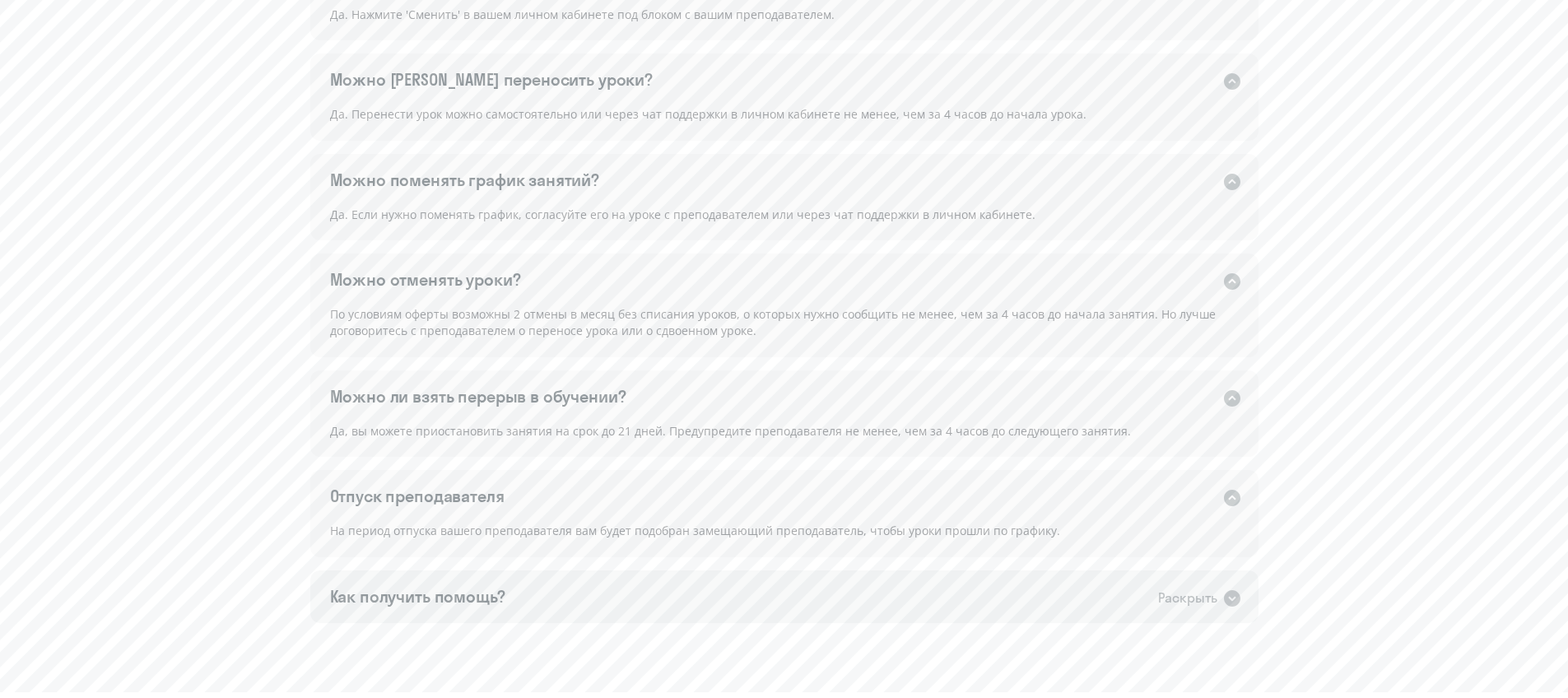
click at [581, 599] on div "Как получить помощь? Раскрыть" at bounding box center [784, 596] width 948 height 52
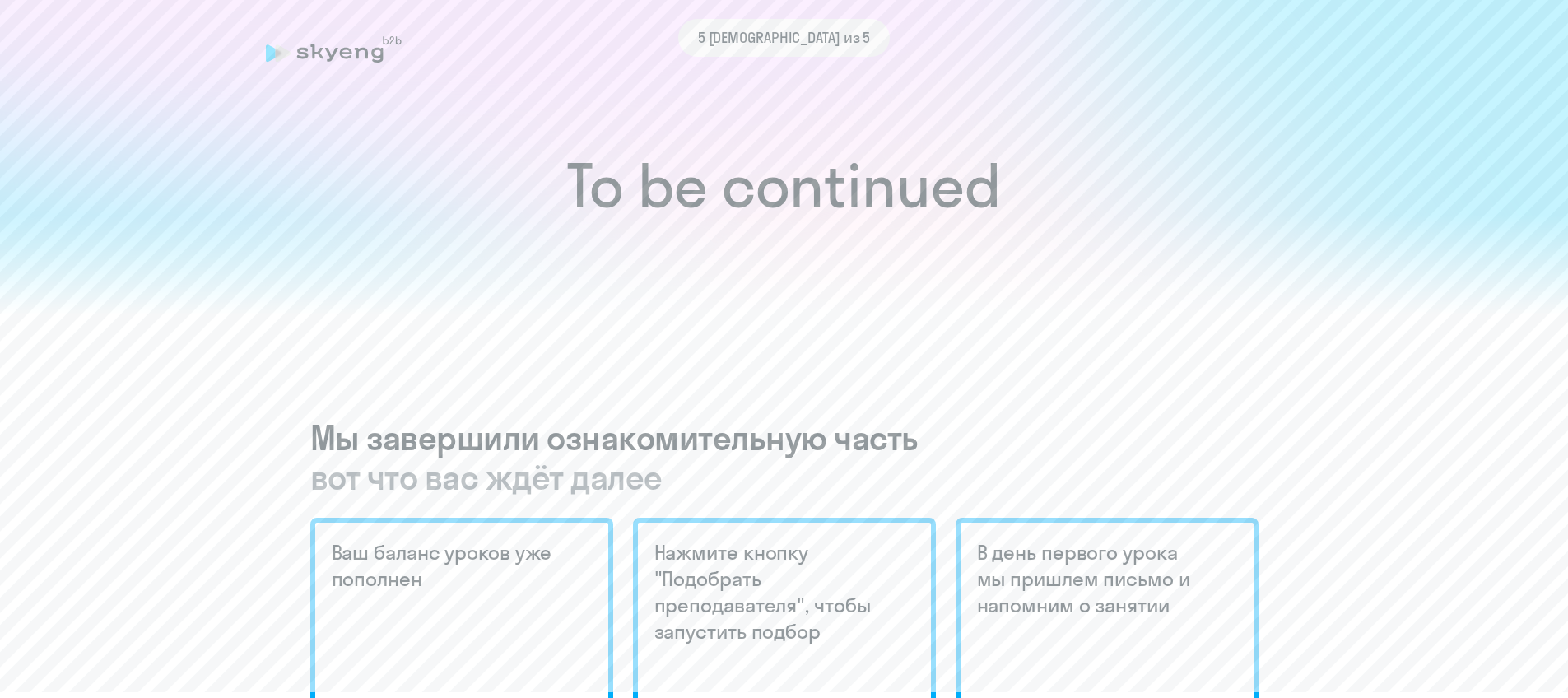
scroll to position [284, 0]
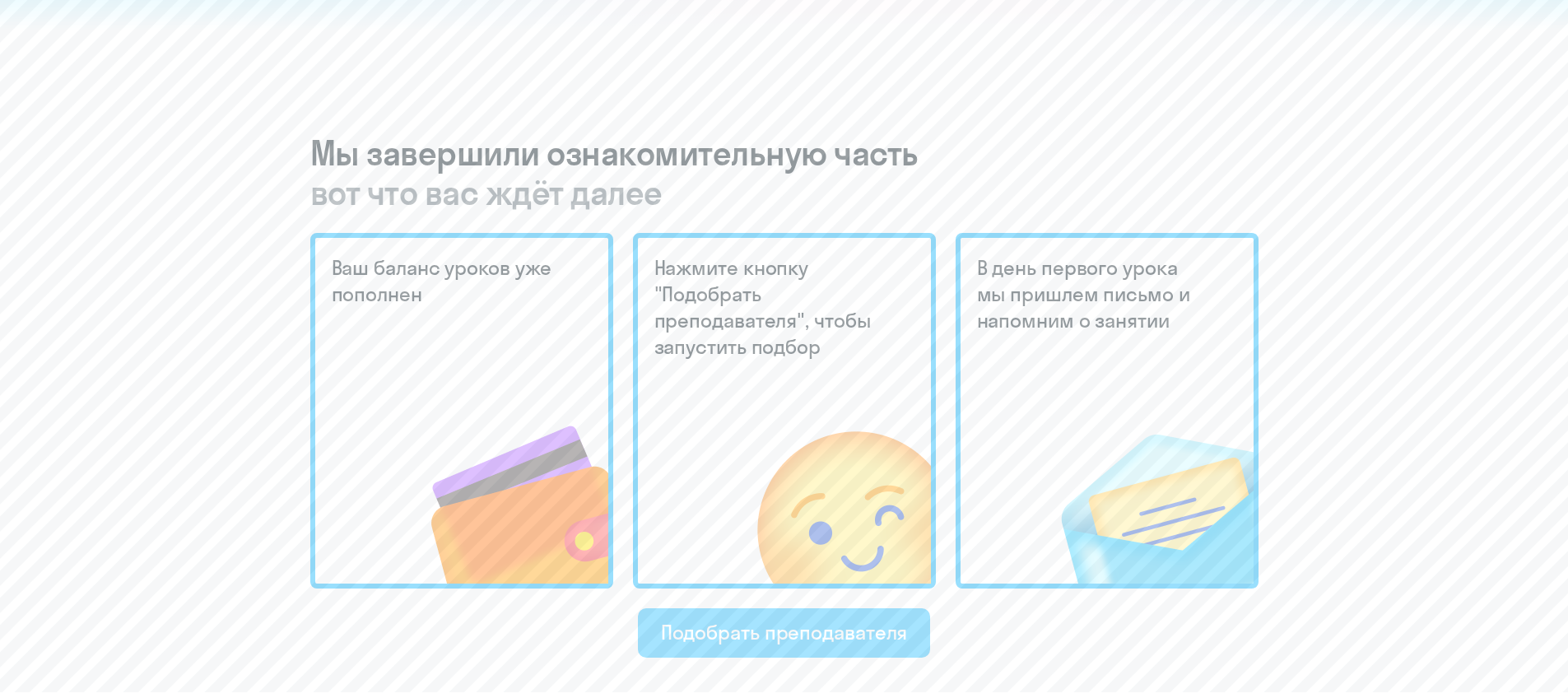
click at [749, 642] on div "Подобрать преподавателя" at bounding box center [784, 631] width 247 height 26
